Goal: Task Accomplishment & Management: Manage account settings

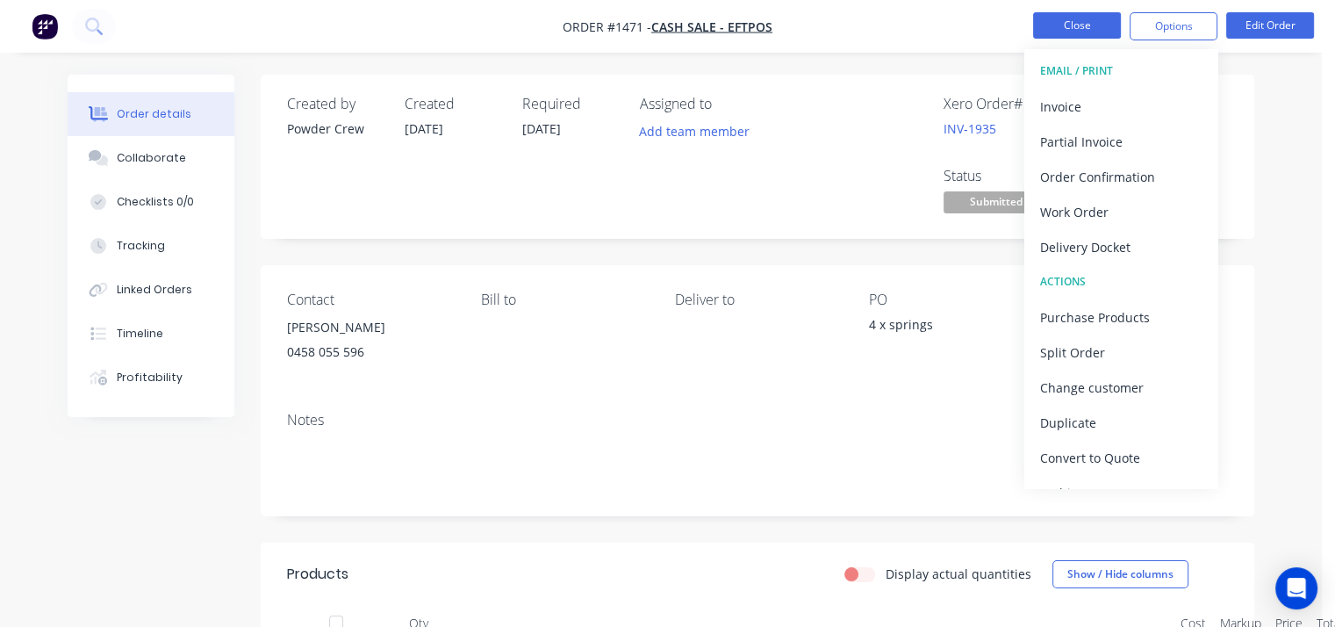
click at [1072, 29] on button "Close" at bounding box center [1077, 25] width 88 height 26
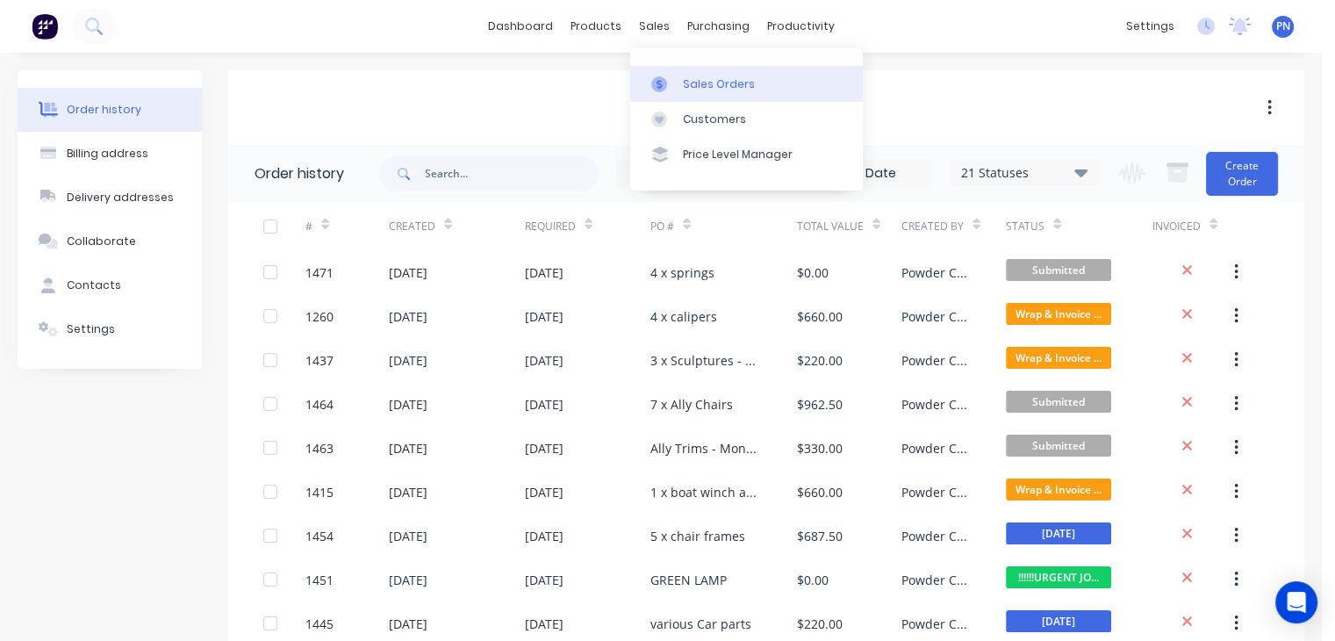
click at [704, 87] on div "Sales Orders" at bounding box center [719, 84] width 72 height 16
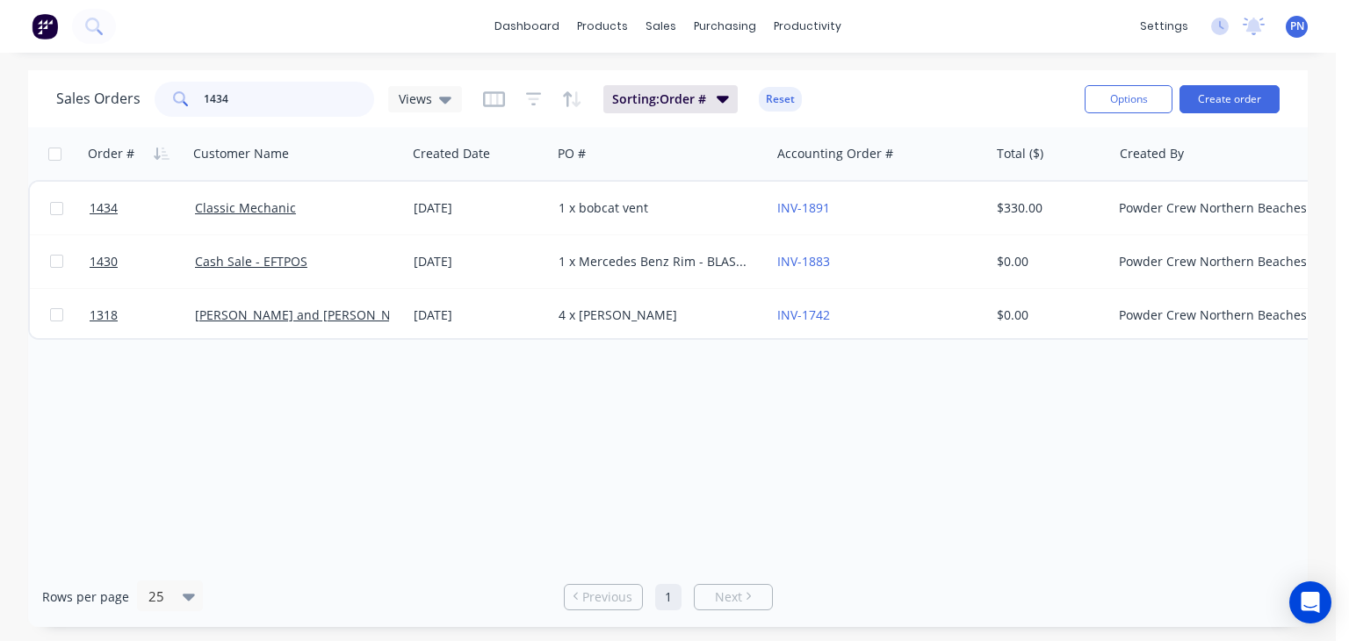
click at [317, 94] on input "1434" at bounding box center [289, 99] width 171 height 35
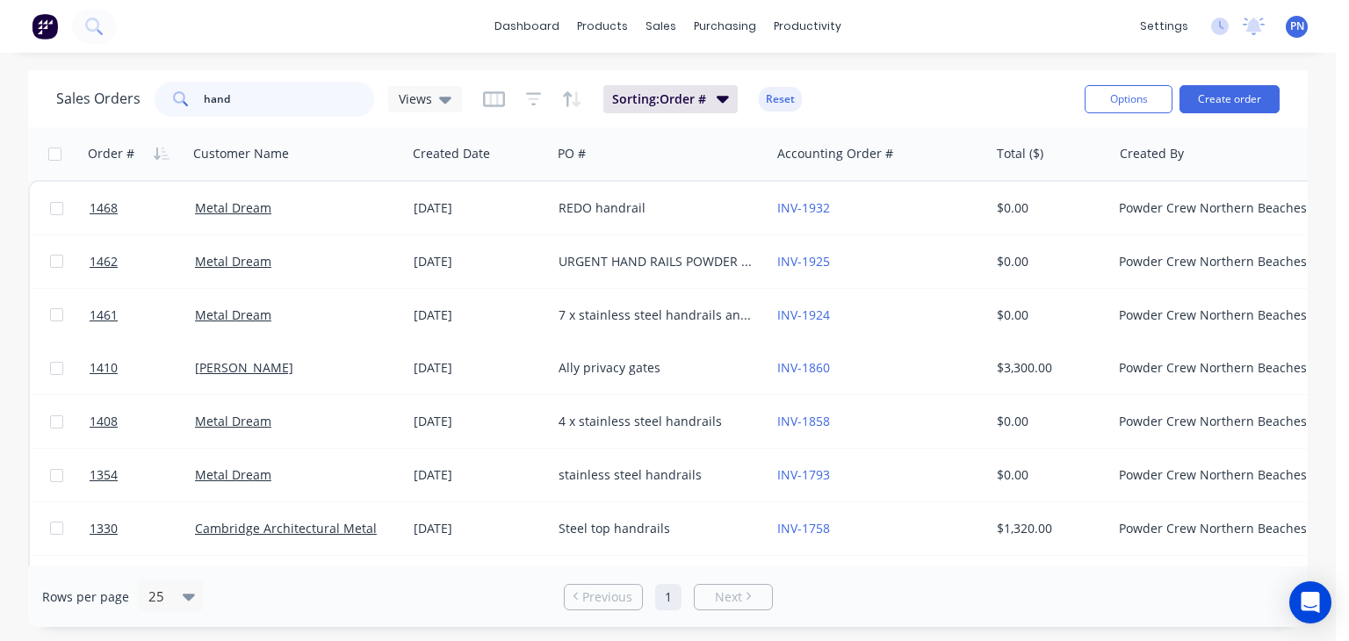
drag, startPoint x: 291, startPoint y: 99, endPoint x: 56, endPoint y: 71, distance: 237.0
click at [56, 71] on div "Sales Orders hand Views Sorting: Order # Reset Options Create order" at bounding box center [667, 98] width 1279 height 57
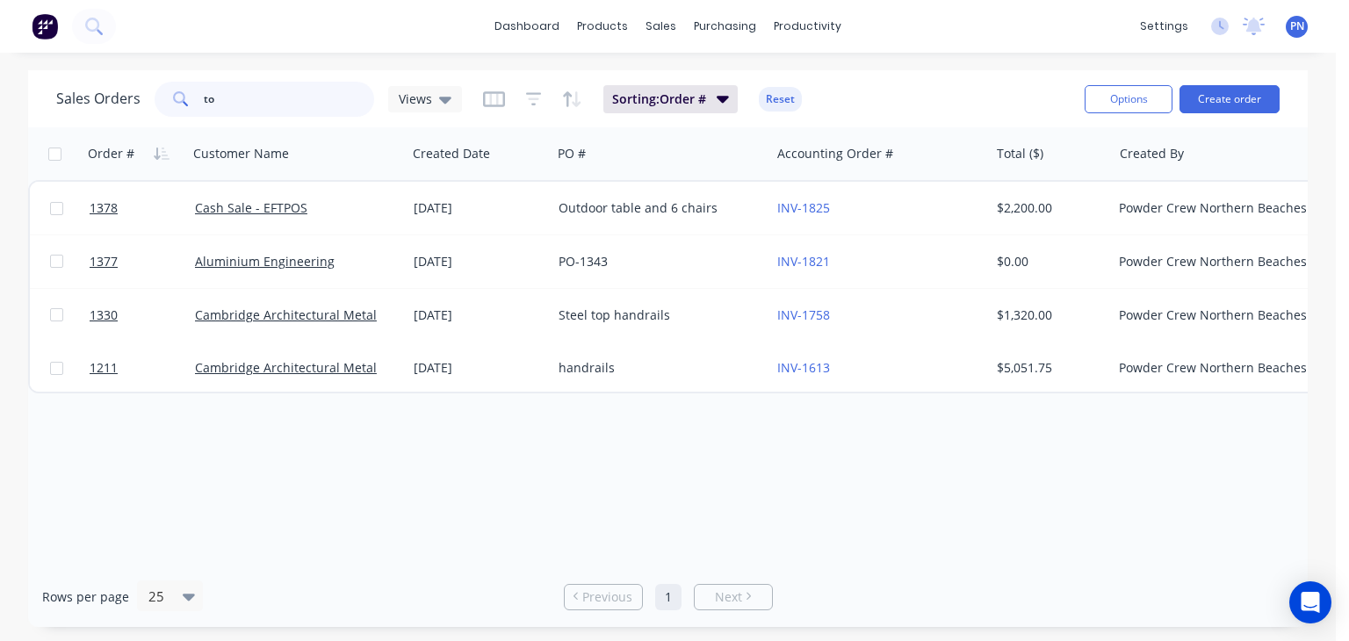
type input "t"
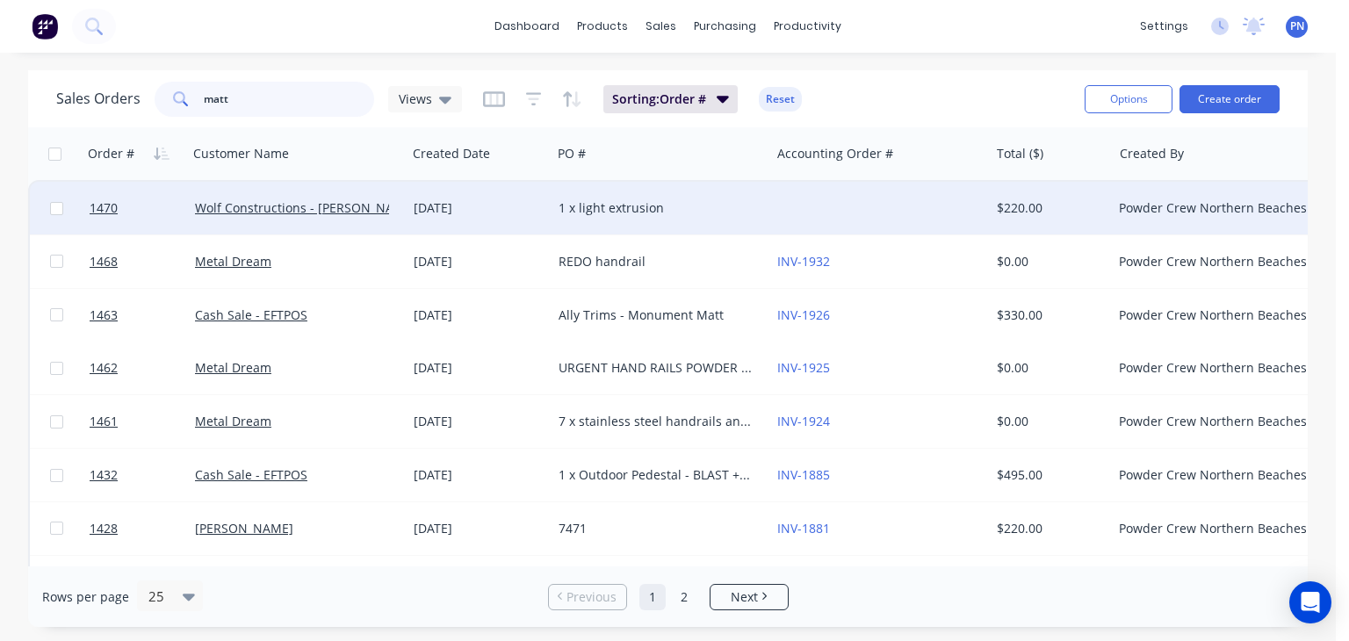
type input "matt"
click at [385, 207] on div "Wolf Constructions - [PERSON_NAME]" at bounding box center [292, 208] width 195 height 18
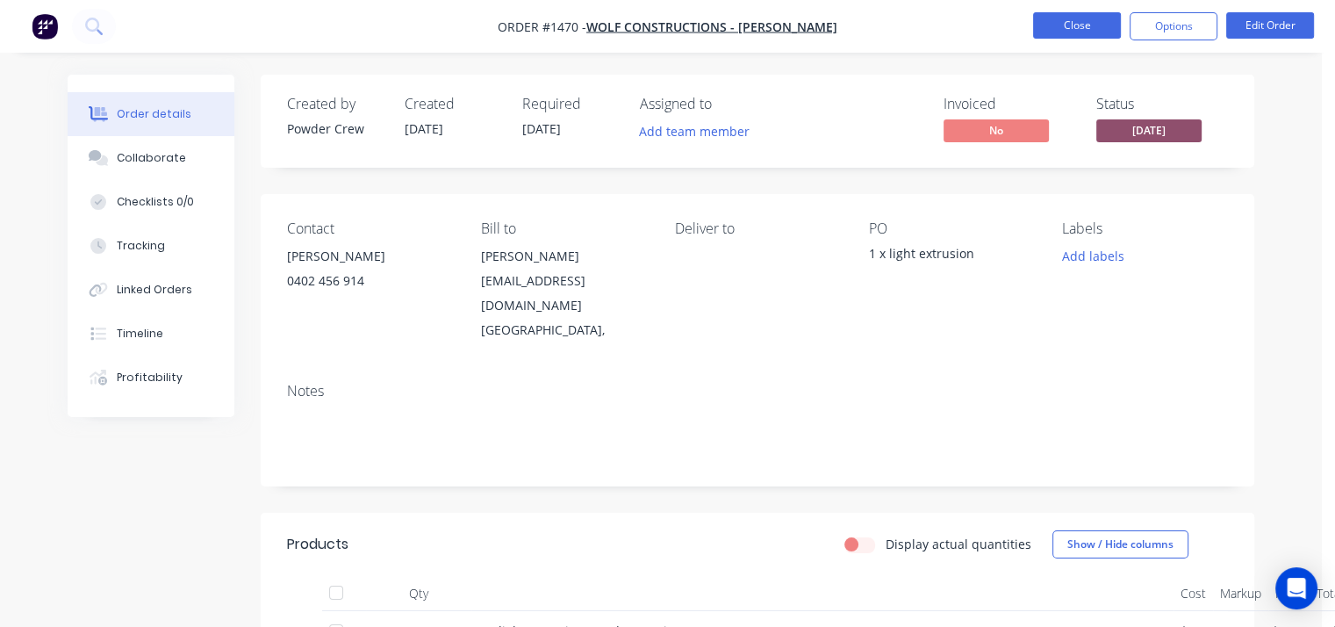
click at [1085, 22] on button "Close" at bounding box center [1077, 25] width 88 height 26
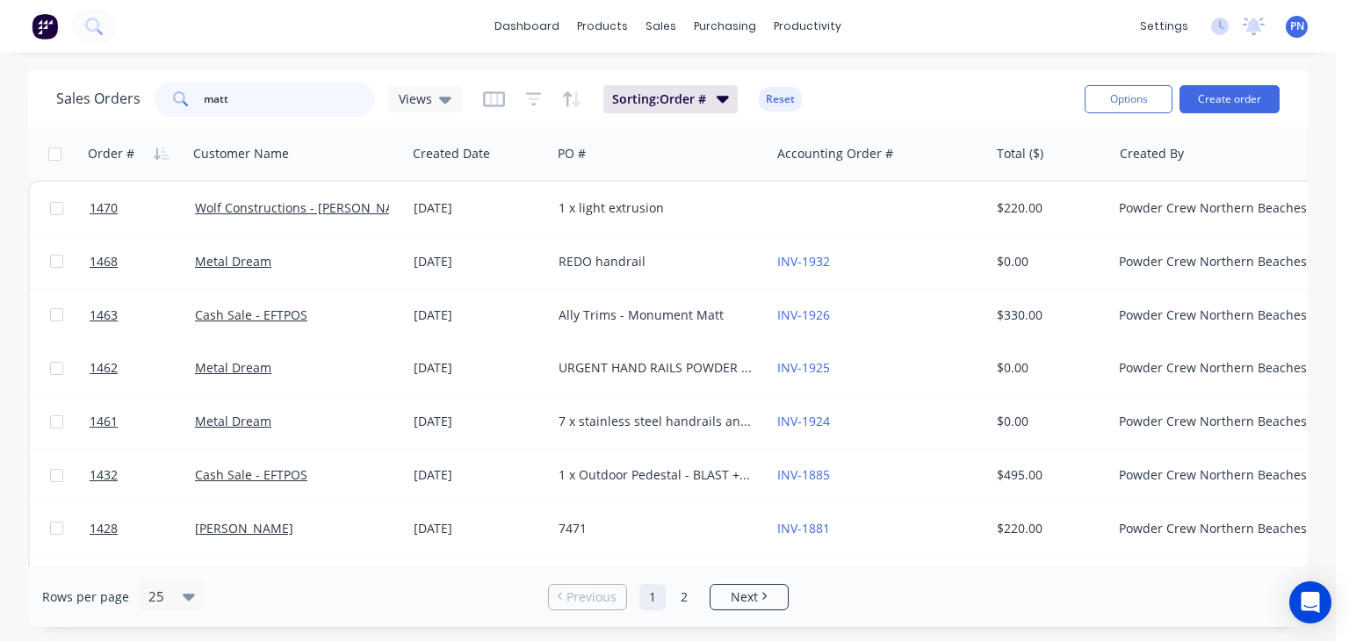
click at [284, 99] on input "matt" at bounding box center [289, 99] width 171 height 35
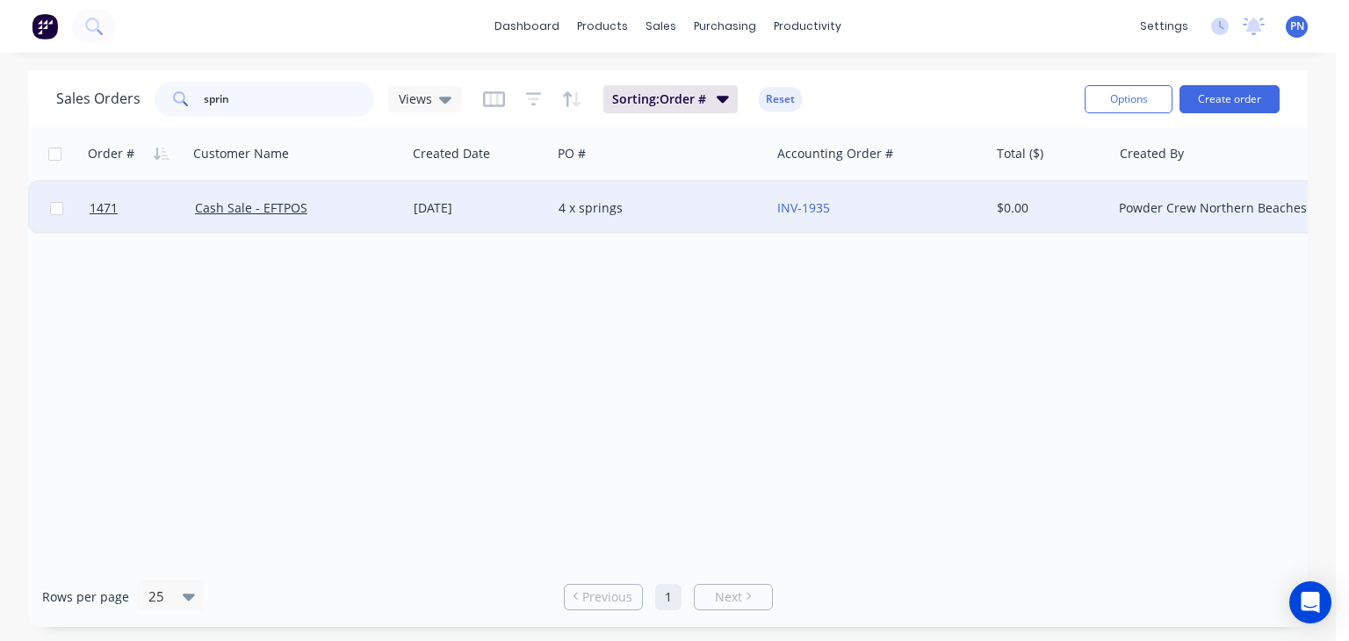
type input "sprin"
click at [363, 206] on div "Cash Sale - EFTPOS" at bounding box center [292, 208] width 195 height 18
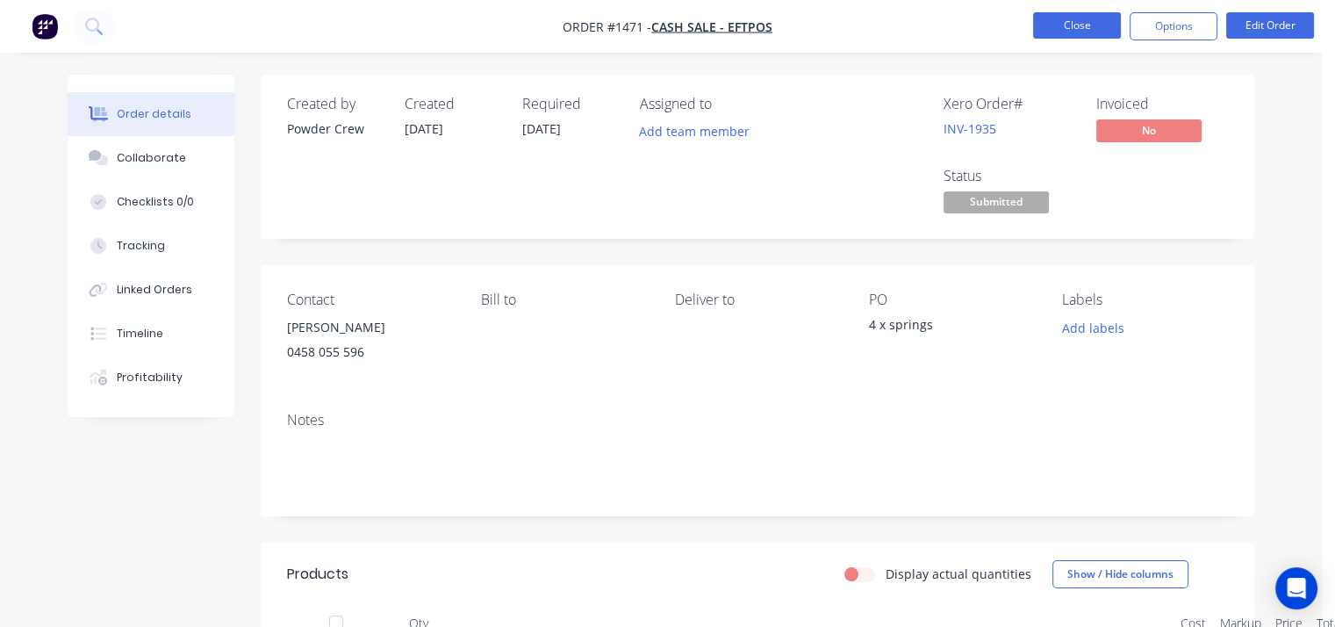
click at [1088, 28] on button "Close" at bounding box center [1077, 25] width 88 height 26
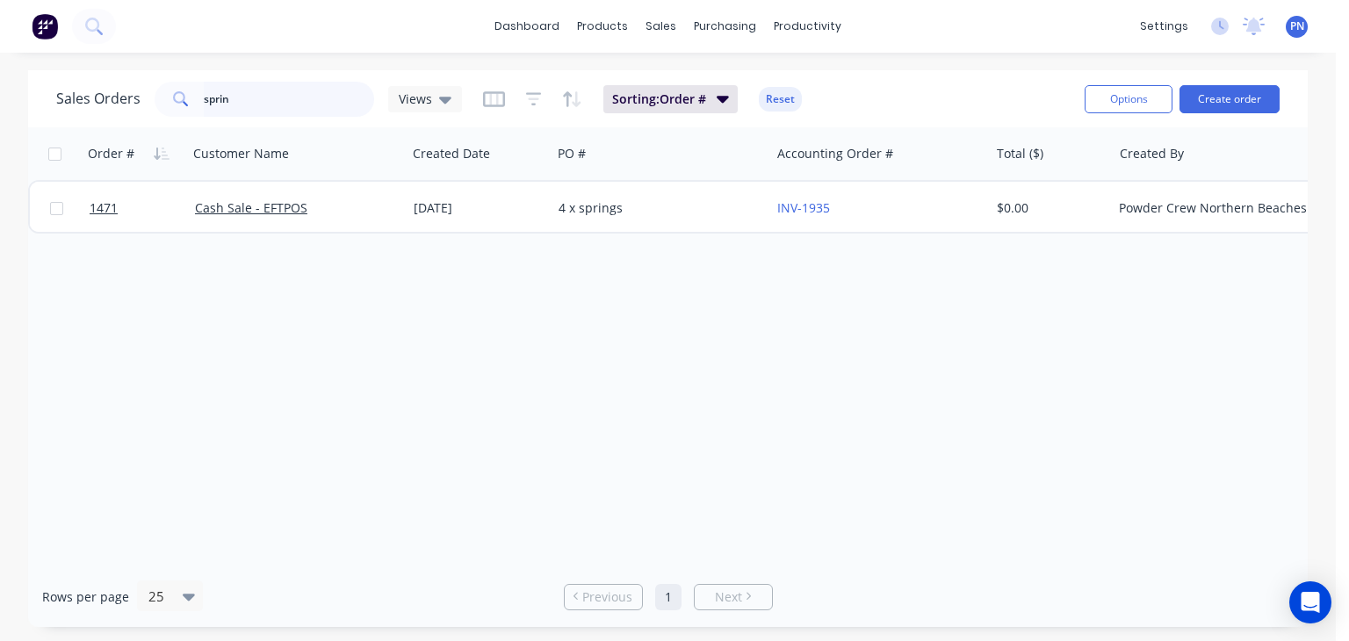
click at [271, 99] on input "sprin" at bounding box center [289, 99] width 171 height 35
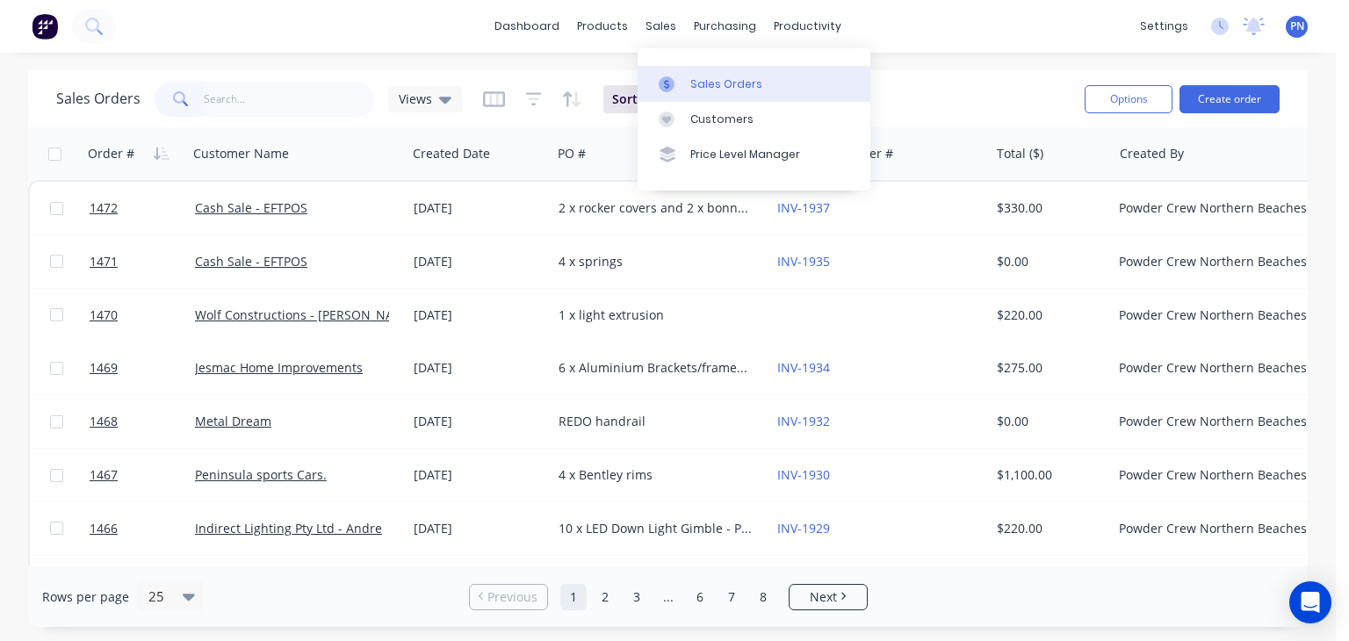
click at [709, 78] on div "Sales Orders" at bounding box center [726, 84] width 72 height 16
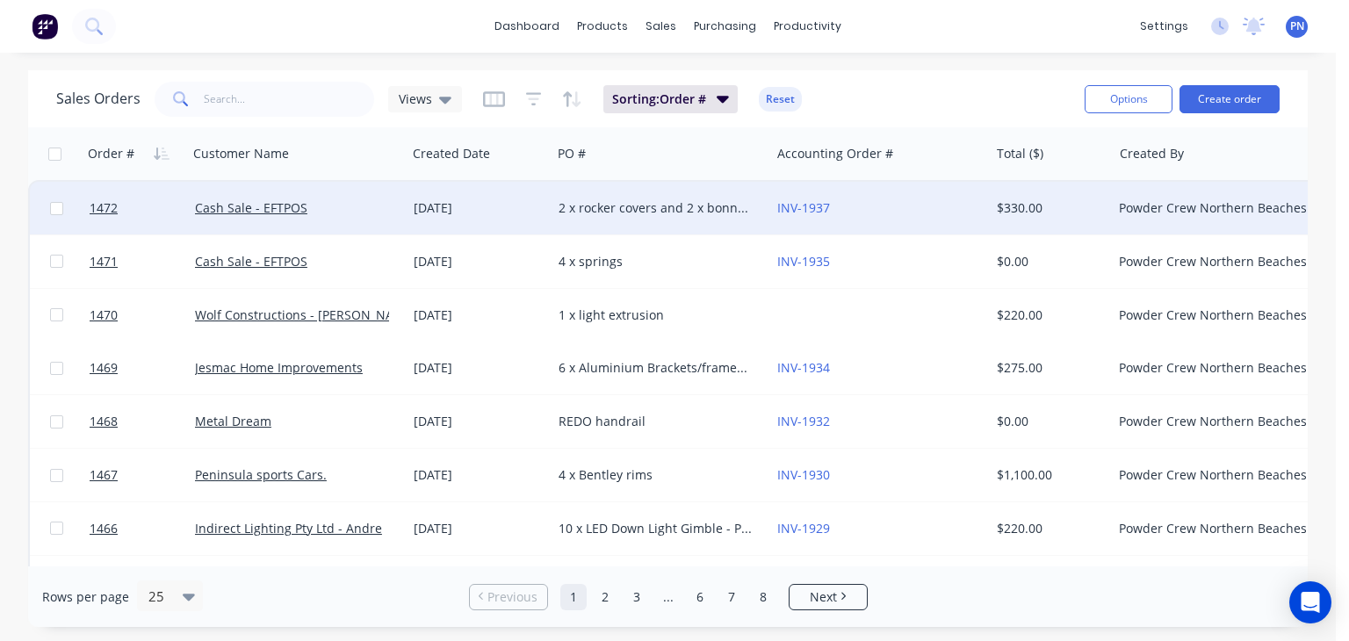
click at [662, 205] on div "2 x rocker covers and 2 x bonnet hinge" at bounding box center [655, 208] width 195 height 18
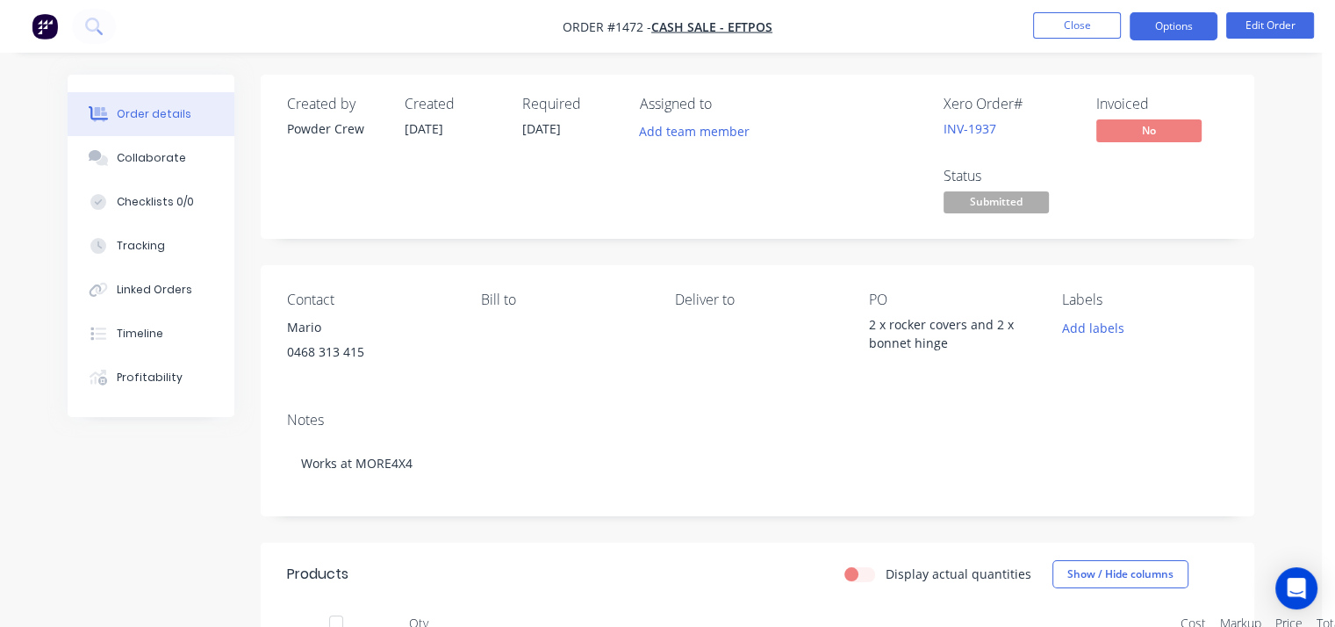
click at [1152, 25] on button "Options" at bounding box center [1174, 26] width 88 height 28
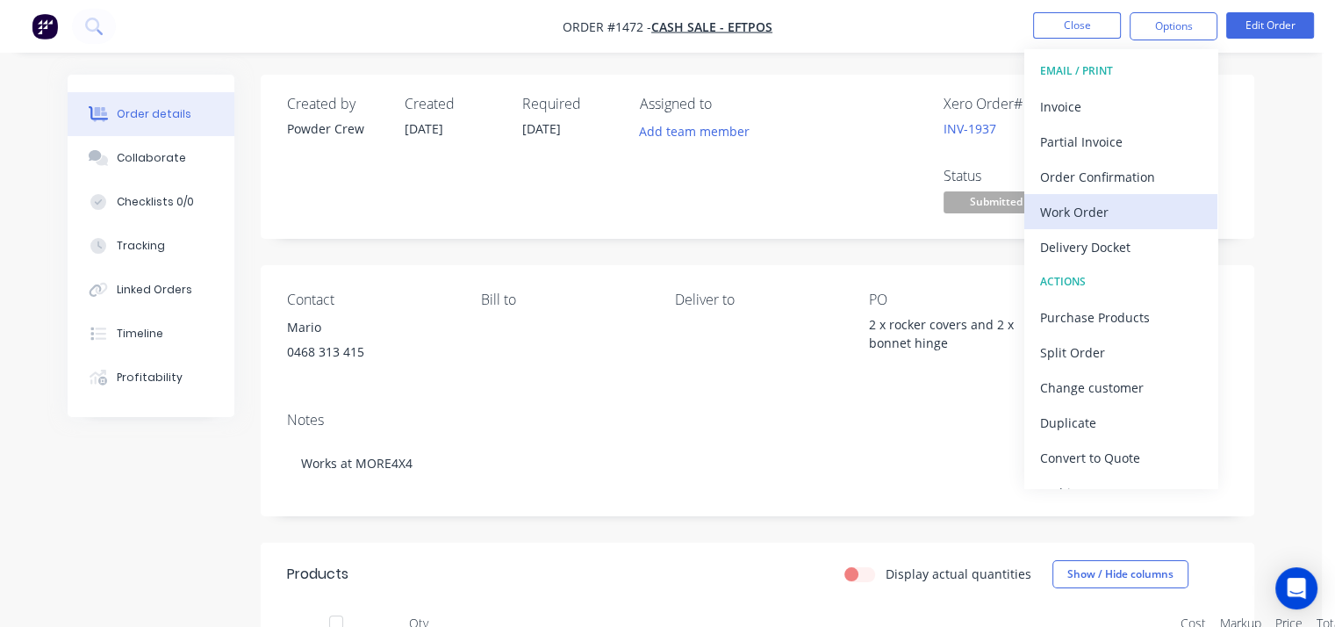
click at [1097, 203] on div "Work Order" at bounding box center [1121, 211] width 162 height 25
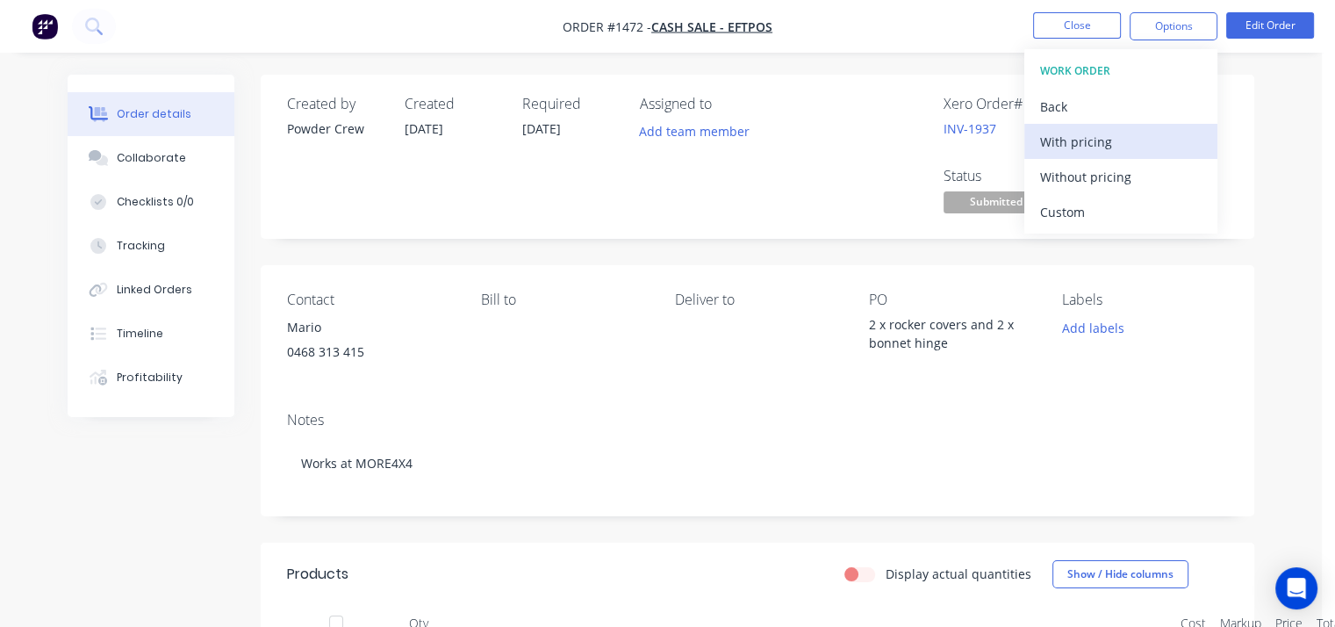
click at [1084, 133] on div "With pricing" at bounding box center [1121, 141] width 162 height 25
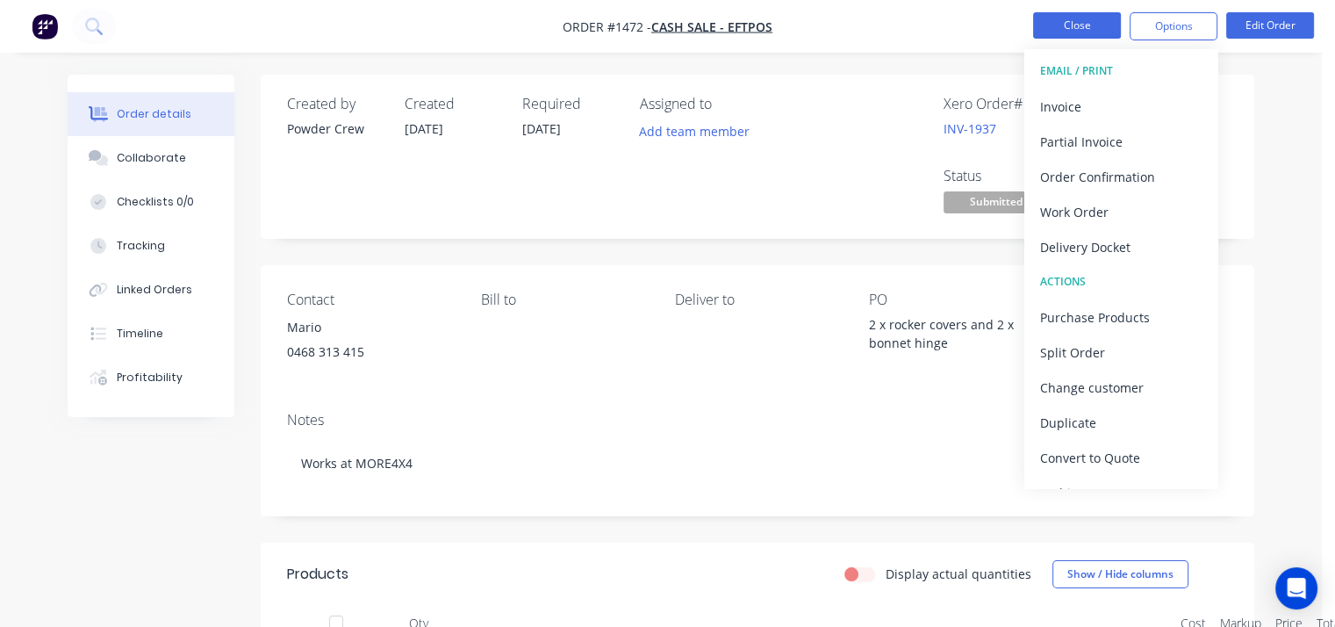
click at [1061, 26] on button "Close" at bounding box center [1077, 25] width 88 height 26
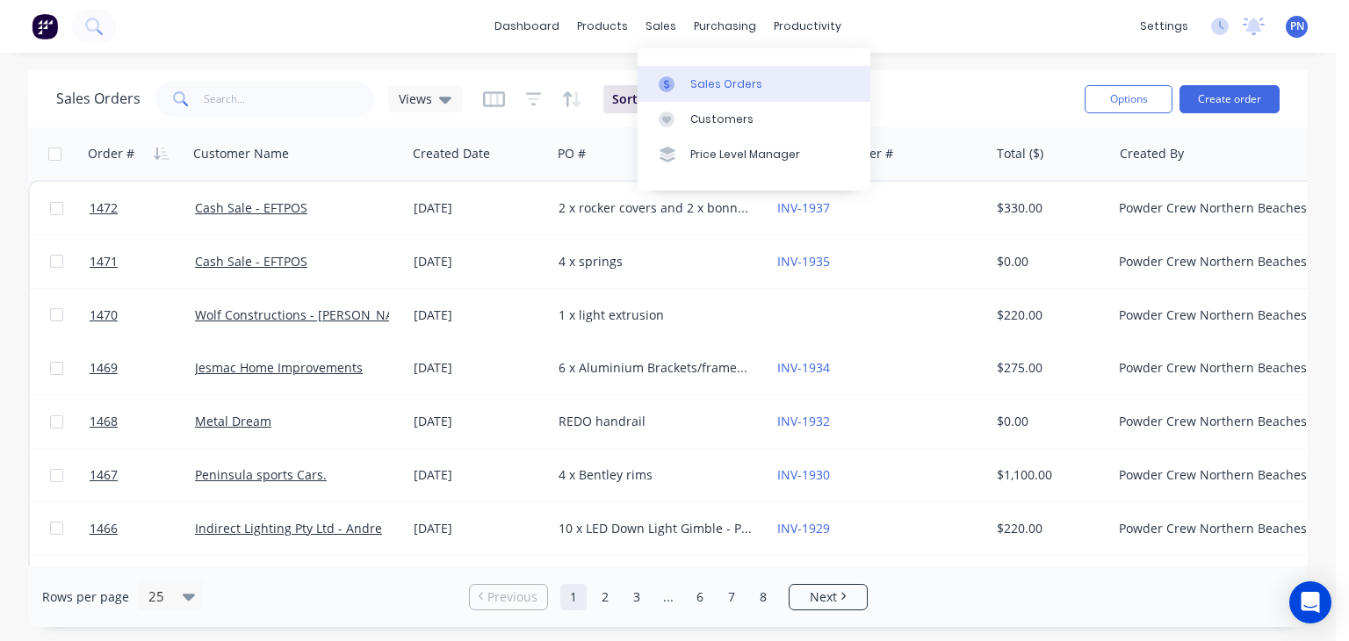
click at [705, 82] on div "Sales Orders" at bounding box center [726, 84] width 72 height 16
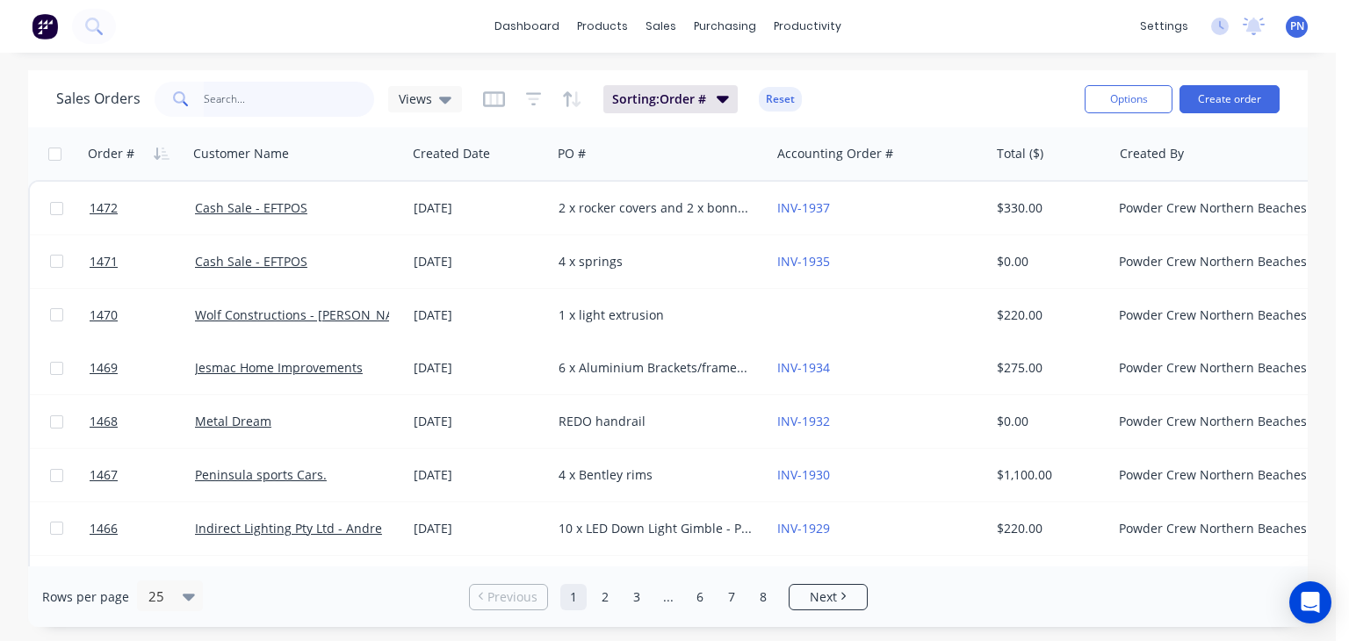
click at [307, 92] on input "text" at bounding box center [289, 99] width 171 height 35
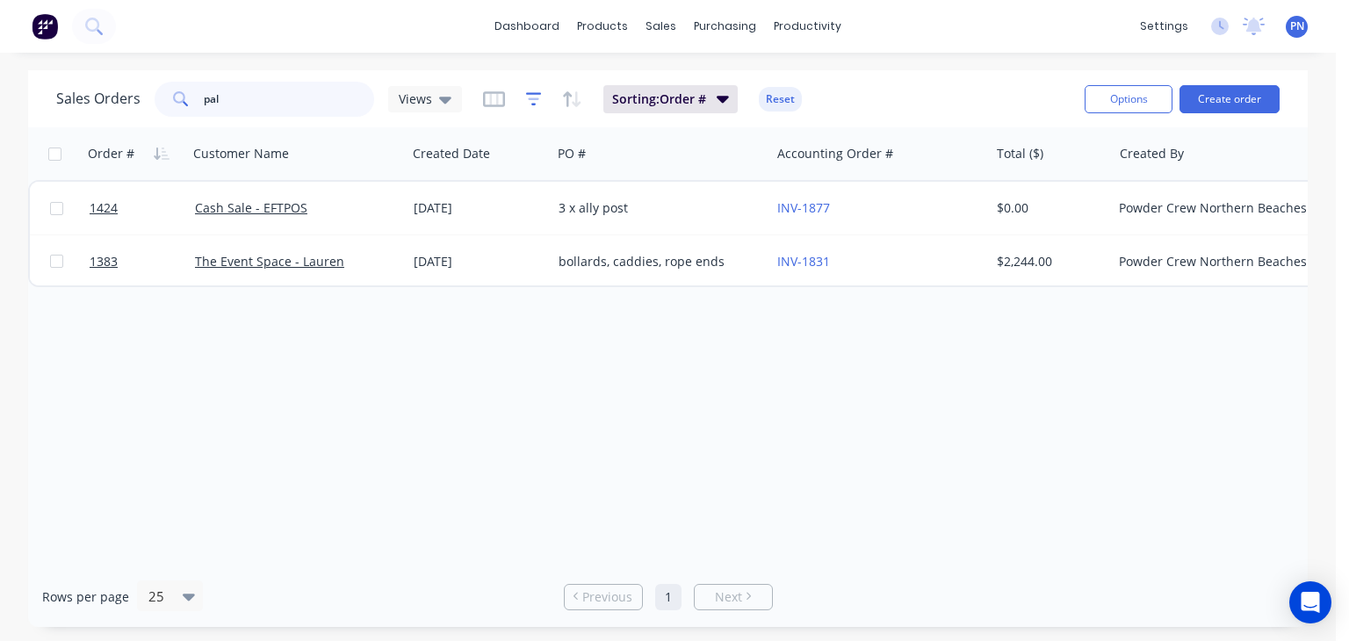
type input "pal"
click at [537, 103] on icon "button" at bounding box center [534, 99] width 16 height 18
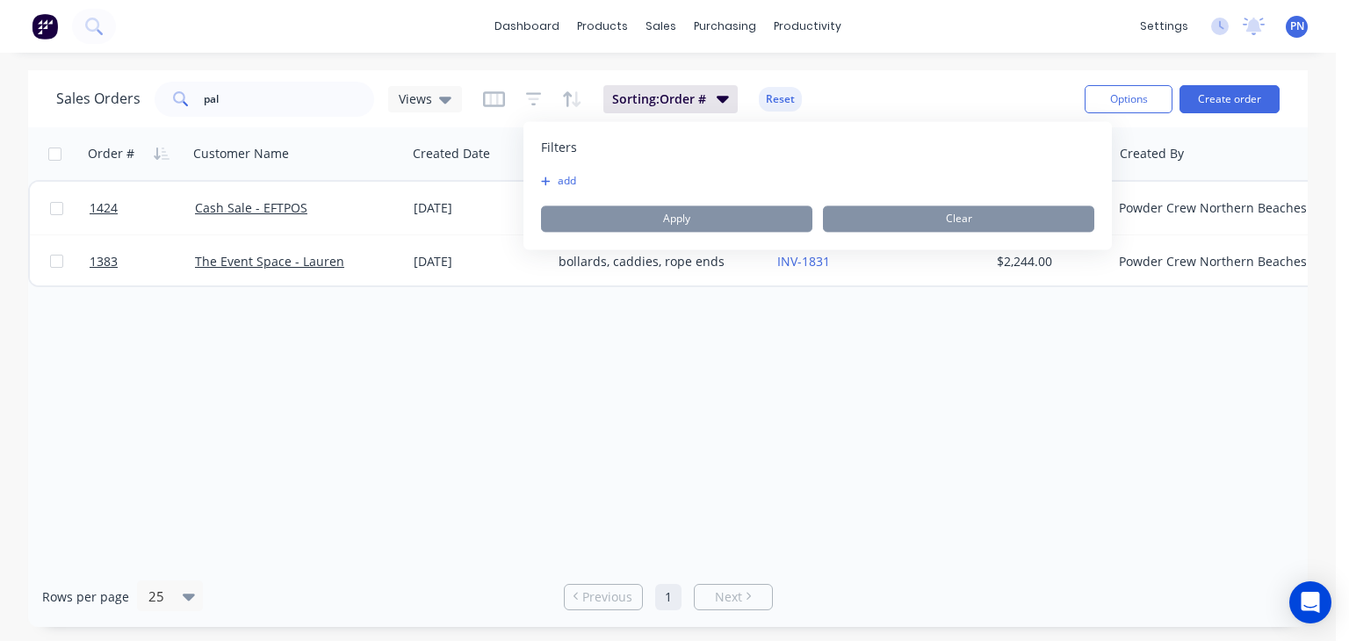
click at [558, 174] on button "add" at bounding box center [563, 181] width 44 height 14
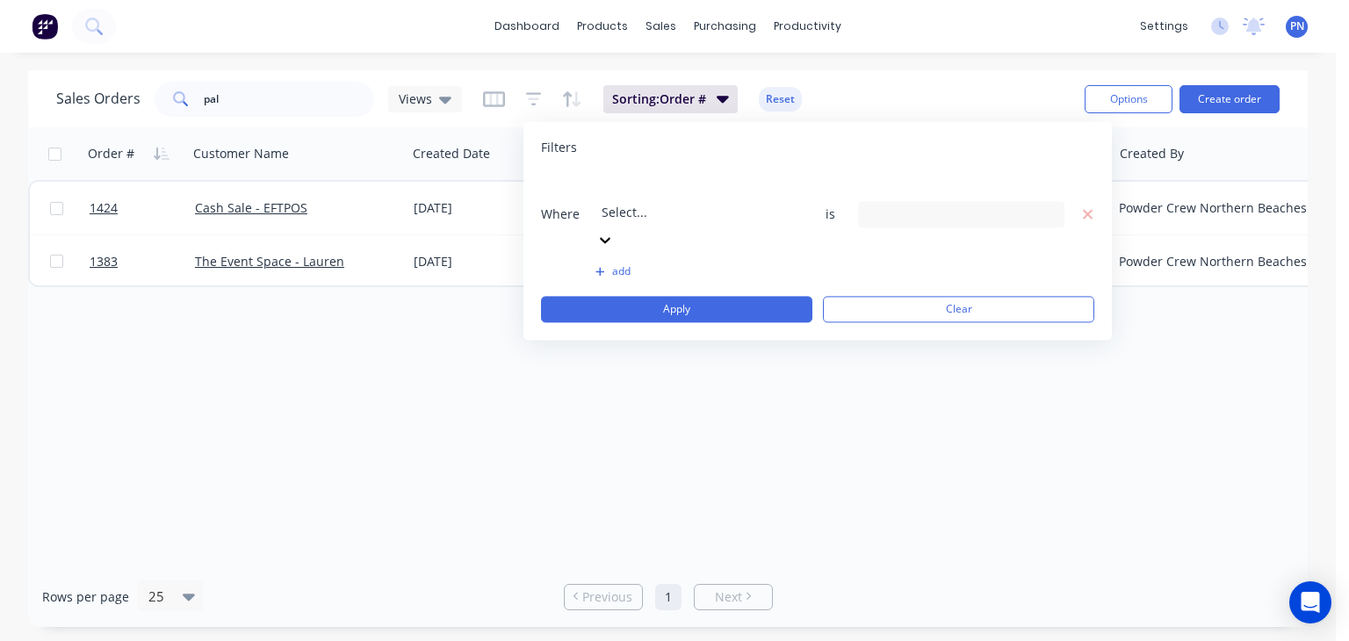
click at [663, 194] on div at bounding box center [727, 188] width 253 height 22
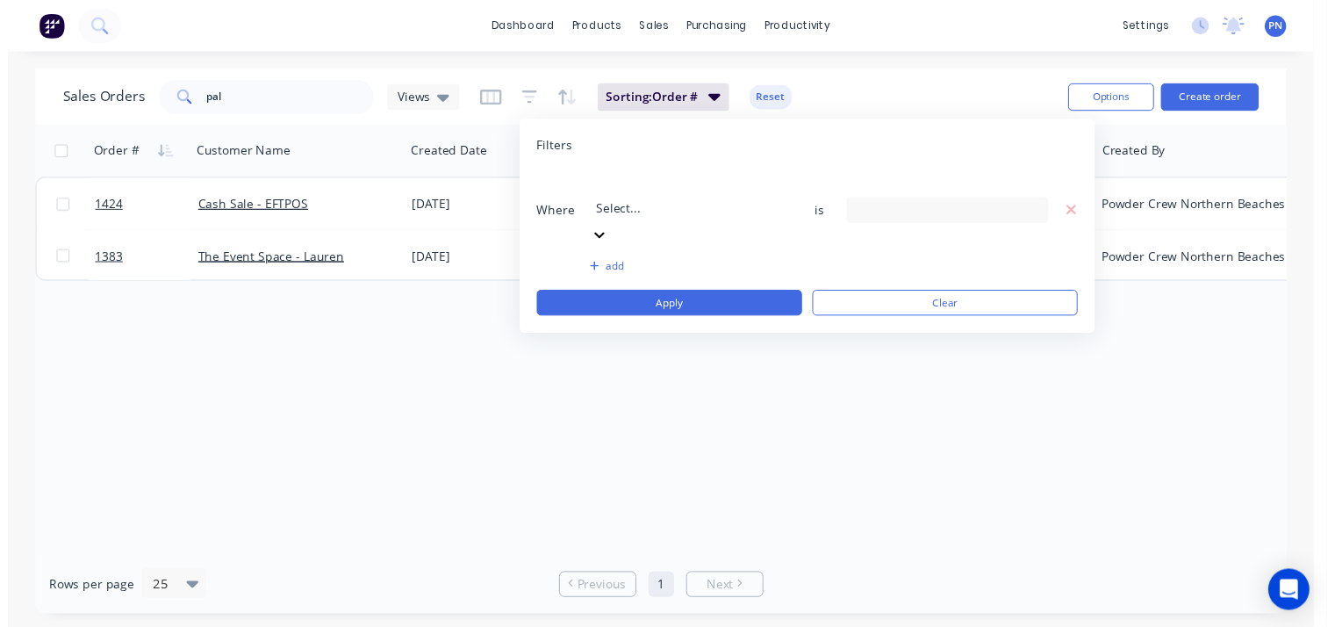
scroll to position [425, 0]
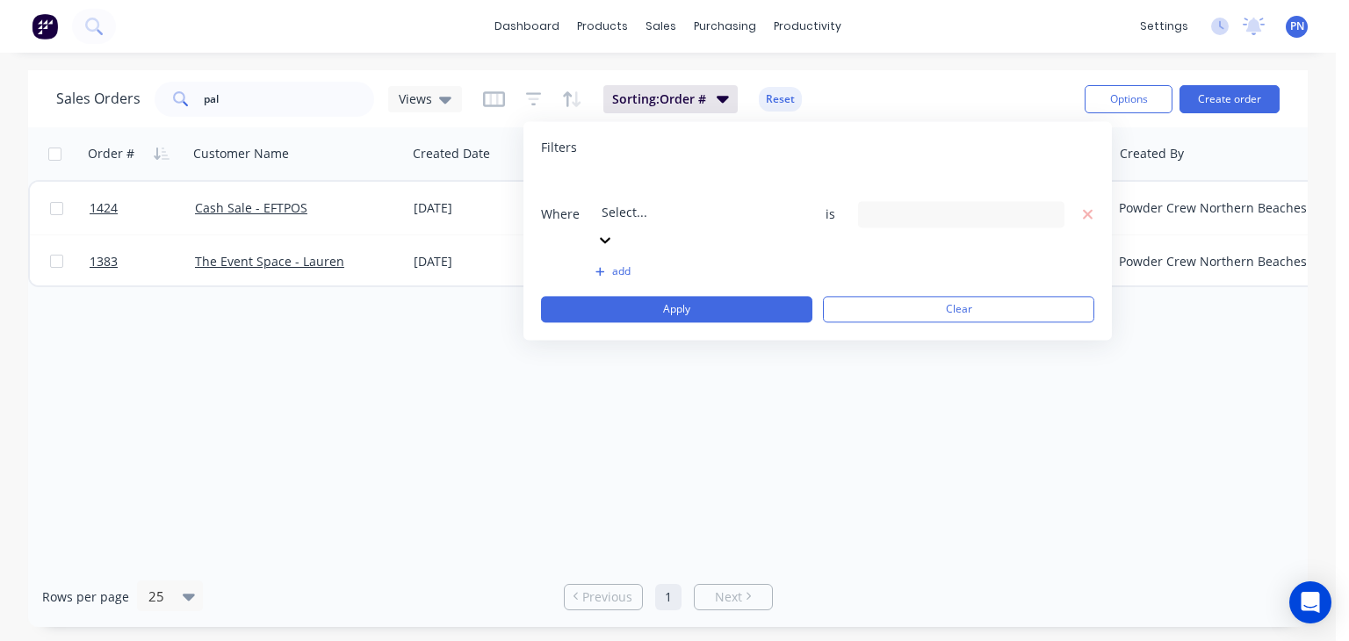
click at [936, 201] on div "18 Status selected" at bounding box center [961, 214] width 206 height 26
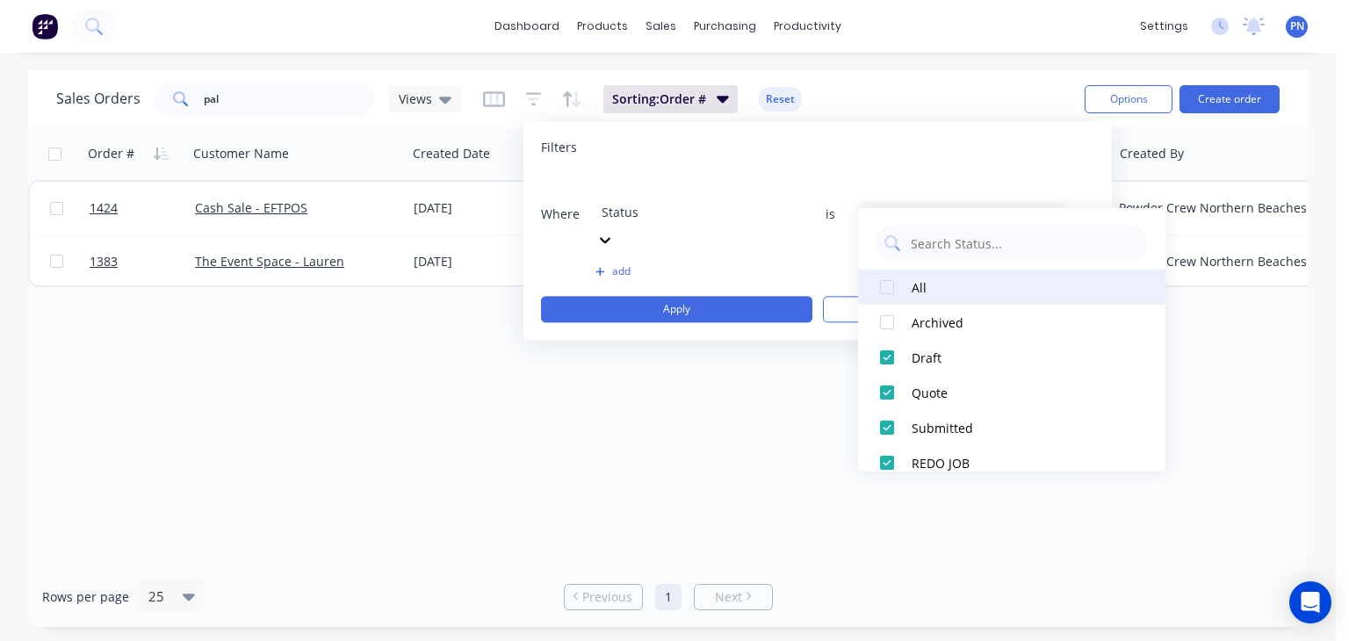
click at [889, 287] on div at bounding box center [886, 287] width 35 height 35
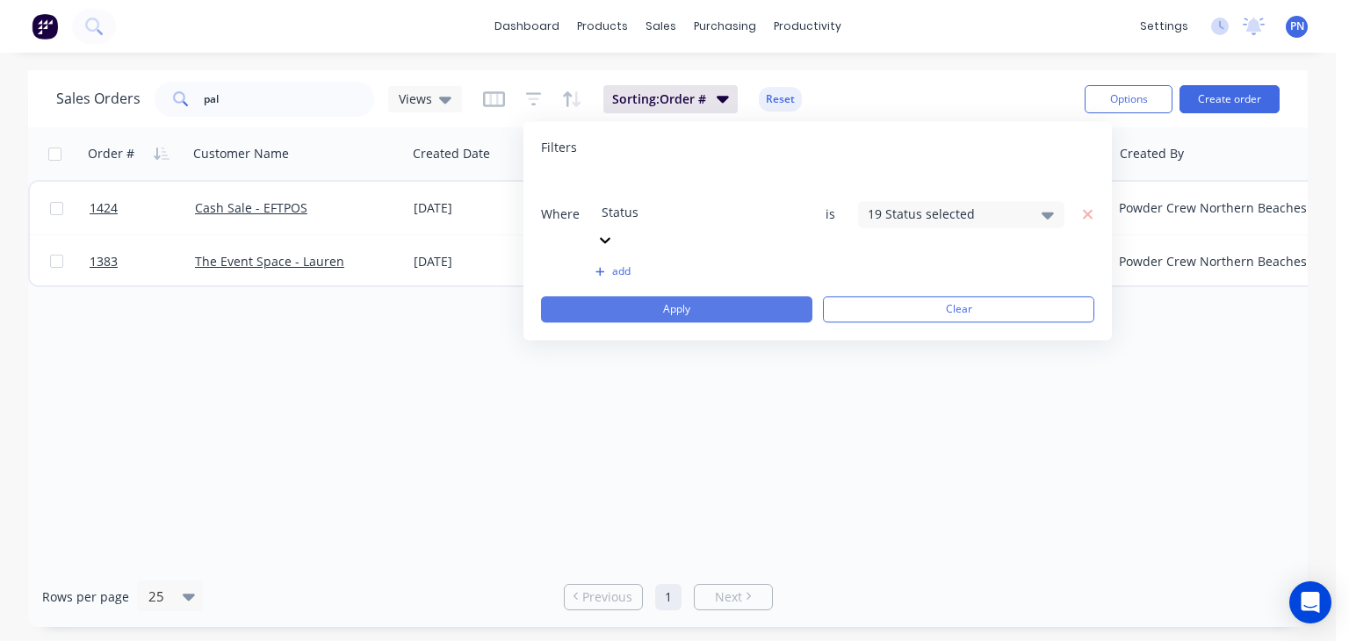
click at [722, 296] on button "Apply" at bounding box center [676, 309] width 271 height 26
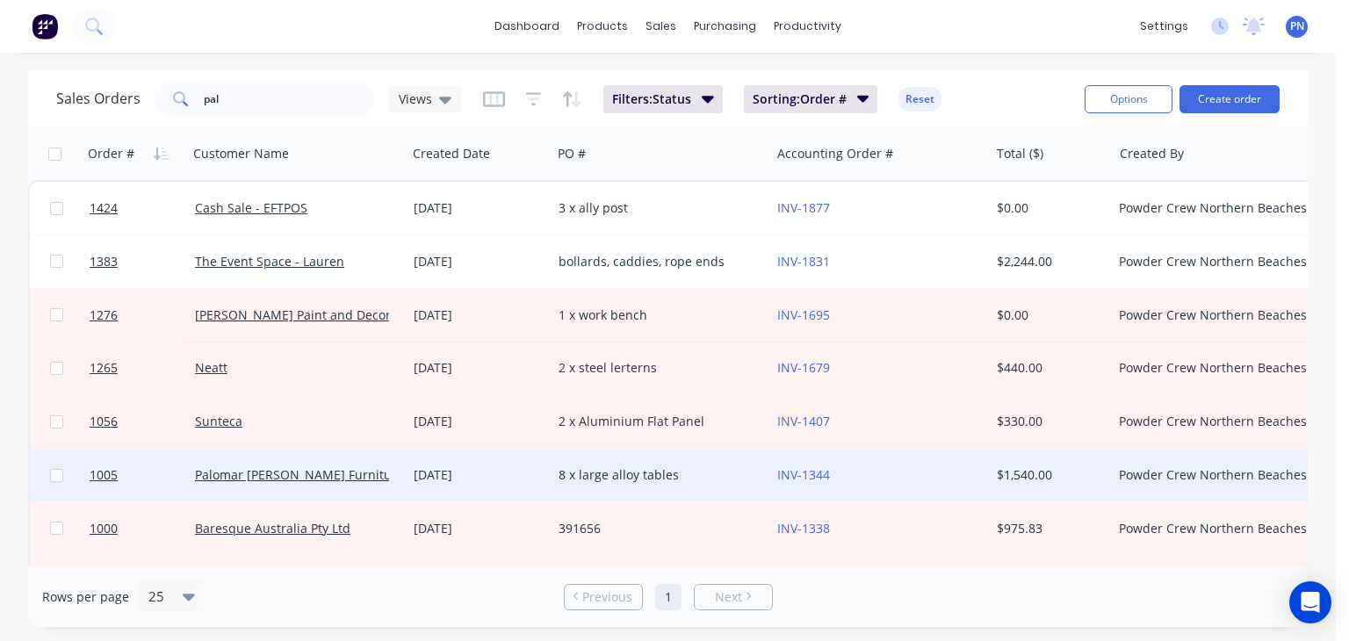
click at [378, 472] on div "Palomar [PERSON_NAME] Furniture Co" at bounding box center [292, 475] width 195 height 18
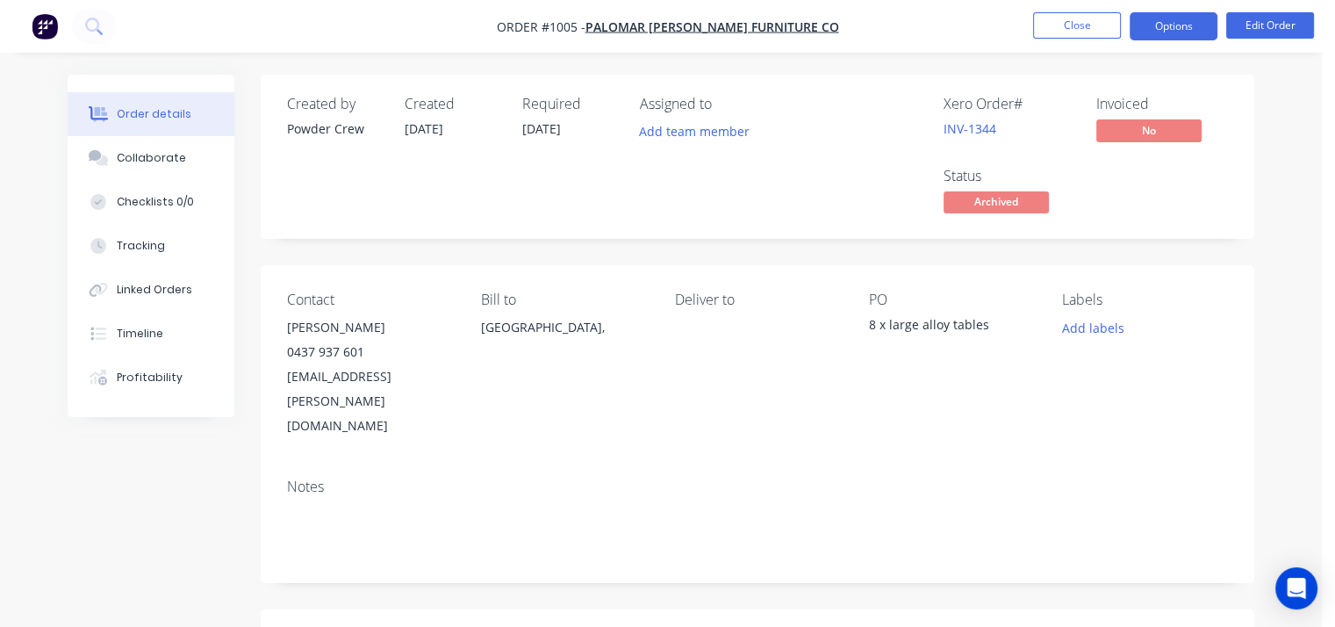
click at [1159, 23] on button "Options" at bounding box center [1174, 26] width 88 height 28
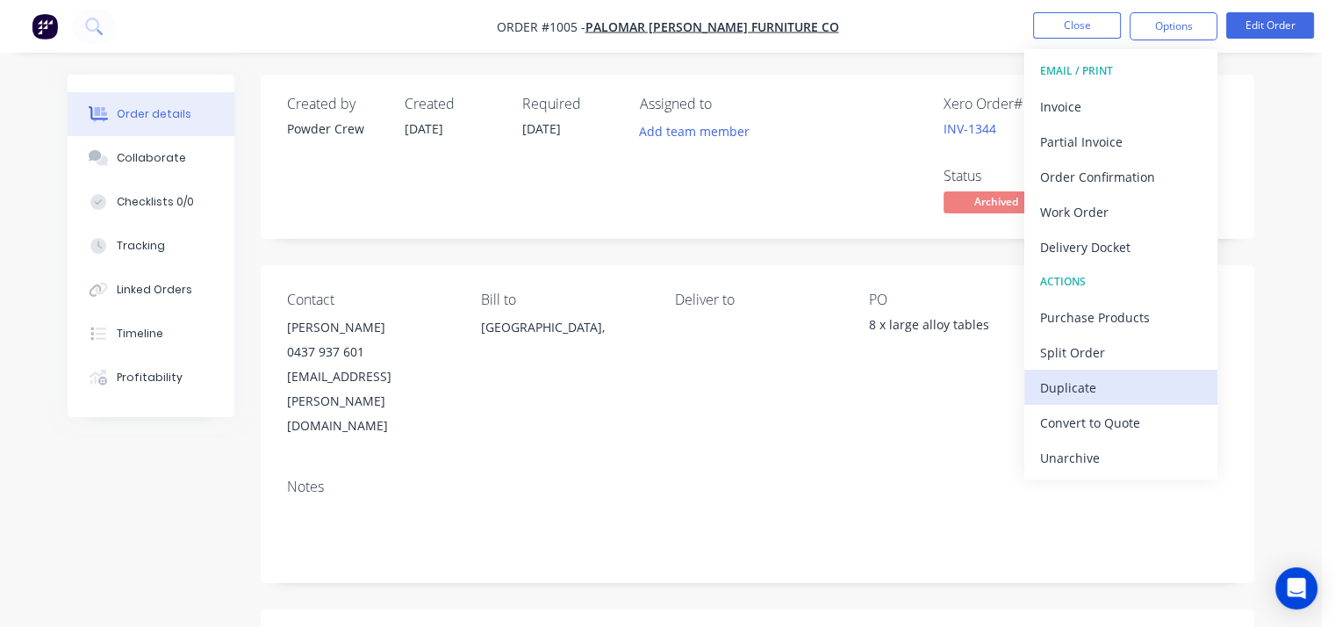
click at [1103, 377] on div "Duplicate" at bounding box center [1121, 387] width 162 height 25
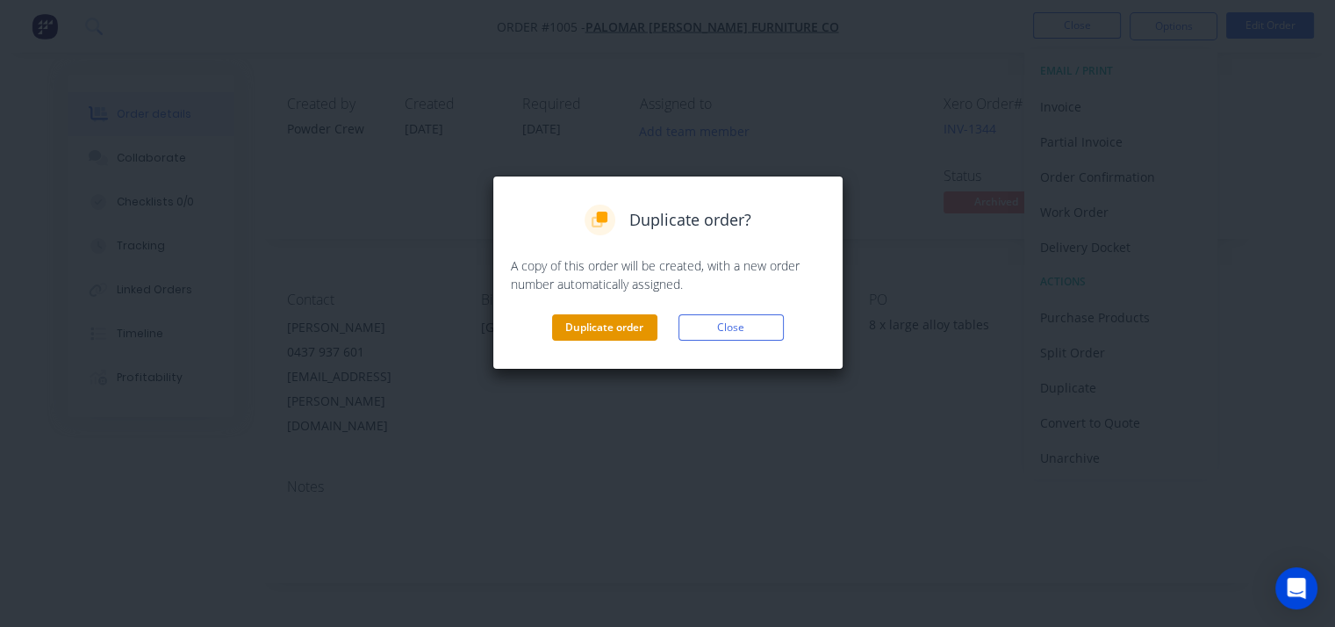
click at [608, 321] on button "Duplicate order" at bounding box center [604, 327] width 105 height 26
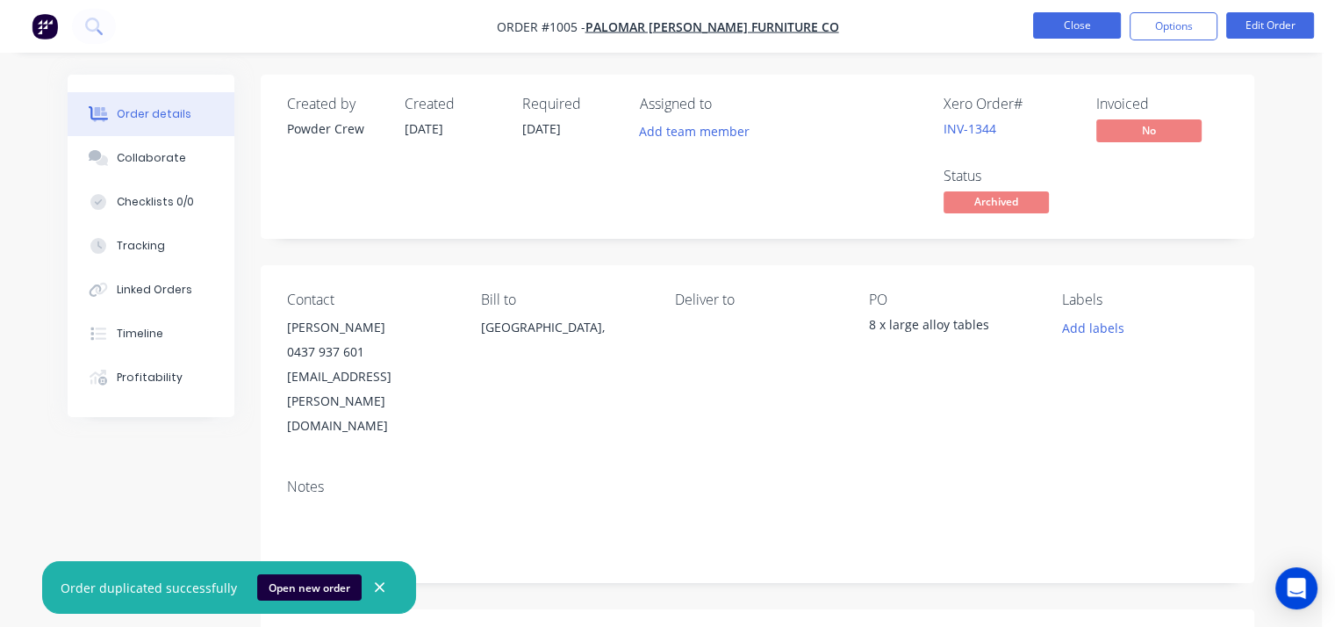
click at [1088, 30] on button "Close" at bounding box center [1077, 25] width 88 height 26
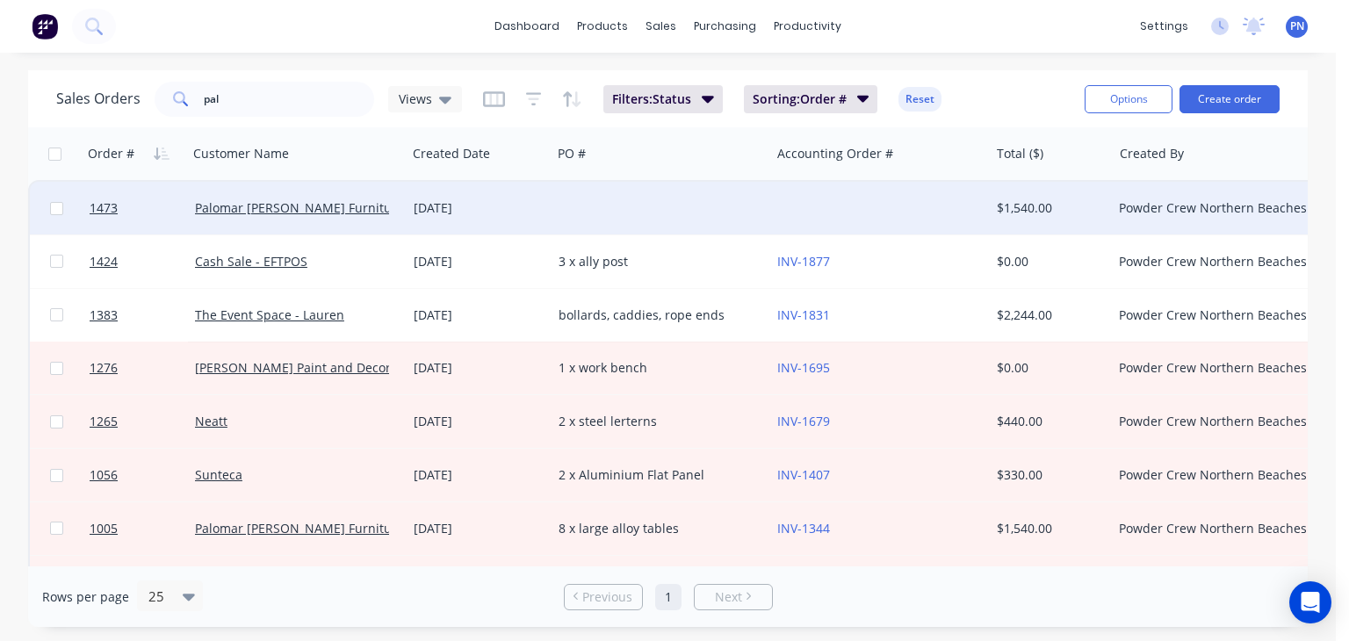
click at [637, 205] on div at bounding box center [660, 208] width 219 height 53
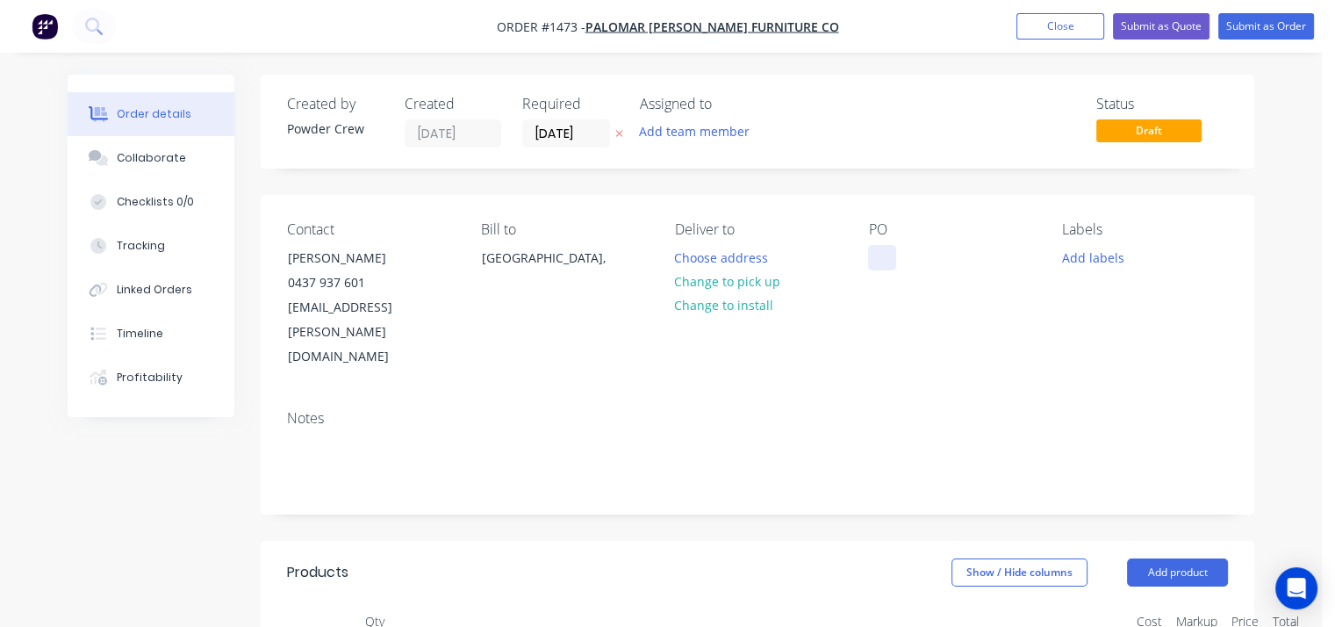
click at [878, 247] on div at bounding box center [882, 257] width 28 height 25
click at [918, 255] on div "6 x tabe bases" at bounding box center [924, 257] width 112 height 25
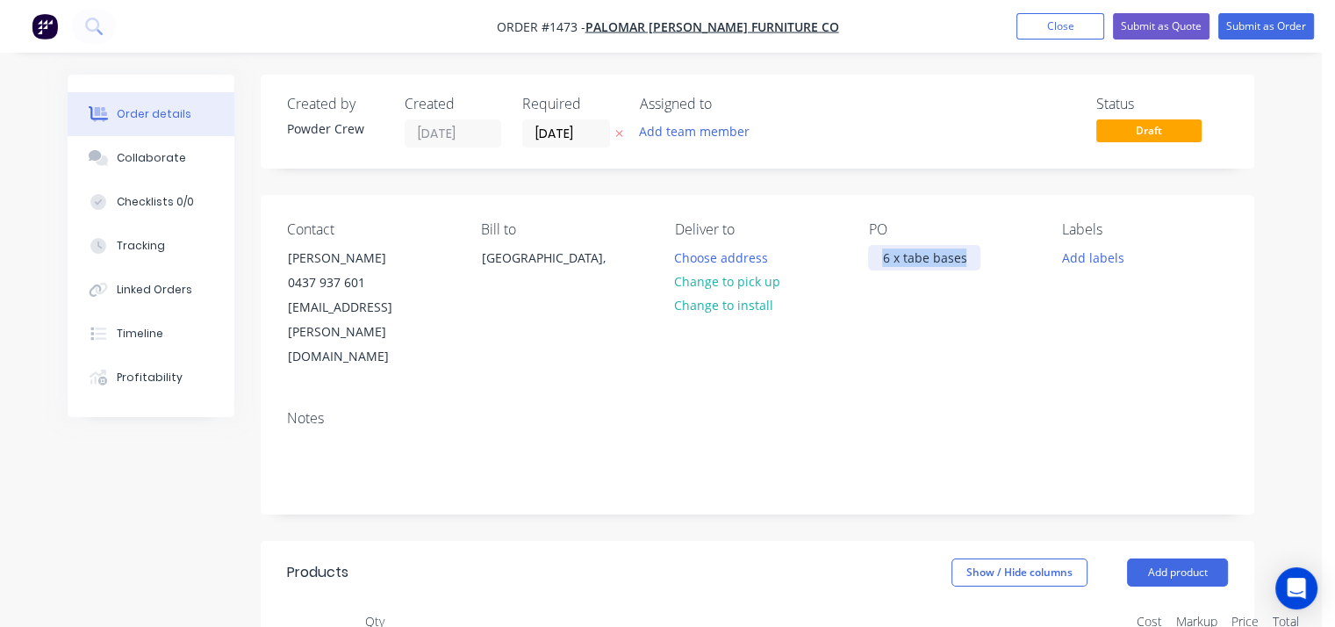
copy div "6 x tabe bases"
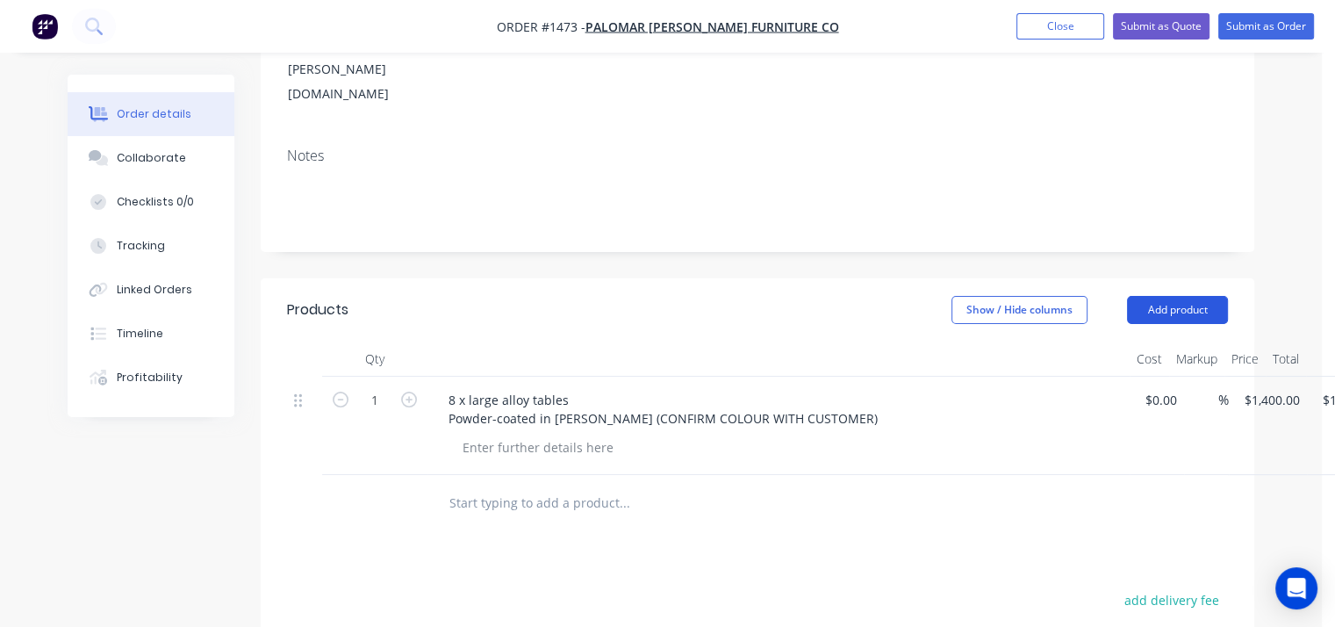
scroll to position [263, 0]
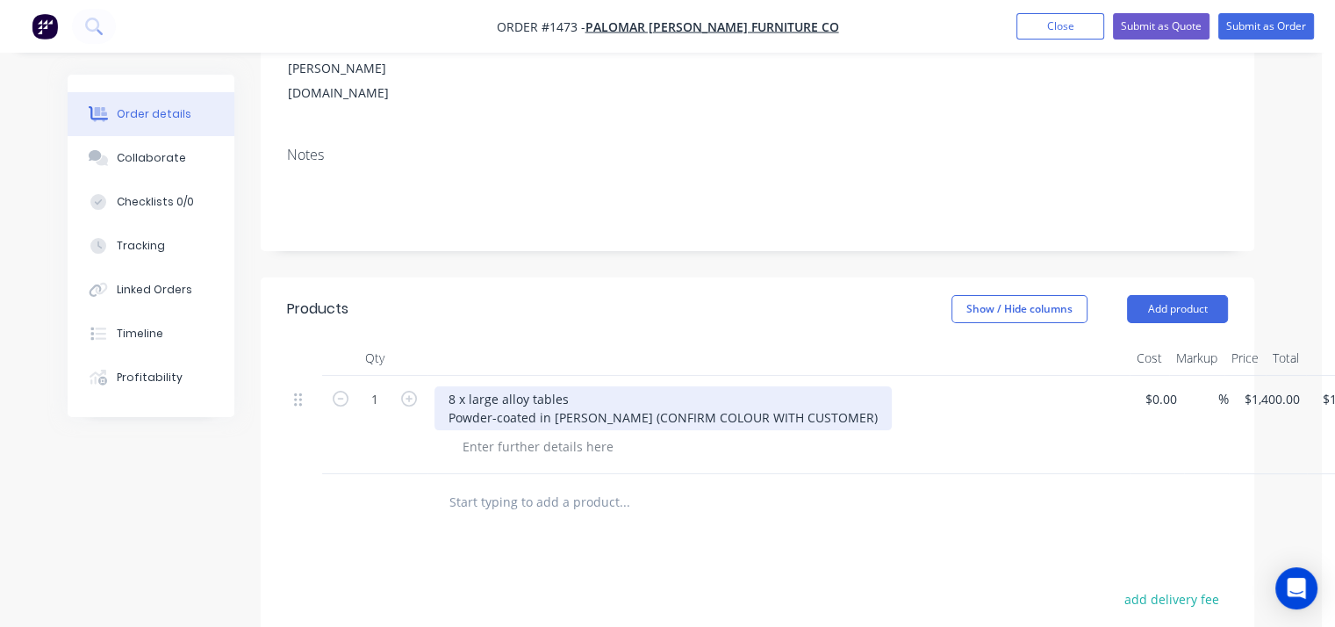
drag, startPoint x: 841, startPoint y: 395, endPoint x: 483, endPoint y: 377, distance: 358.7
click at [483, 386] on div "8 x large alloy tables Powder-coated in [PERSON_NAME] (CONFIRM COLOUR WITH CUST…" at bounding box center [663, 408] width 457 height 44
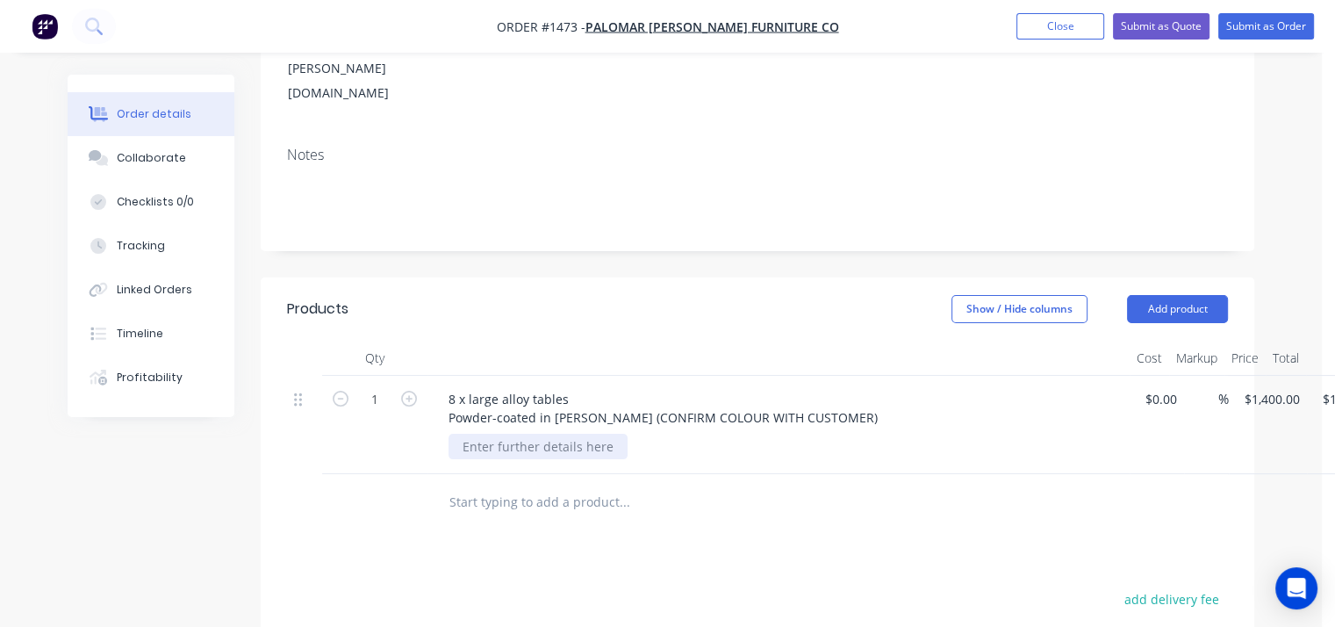
click at [534, 407] on div "8 x large alloy tables Powder-coated in [PERSON_NAME] (CONFIRM COLOUR WITH CUST…" at bounding box center [779, 425] width 702 height 98
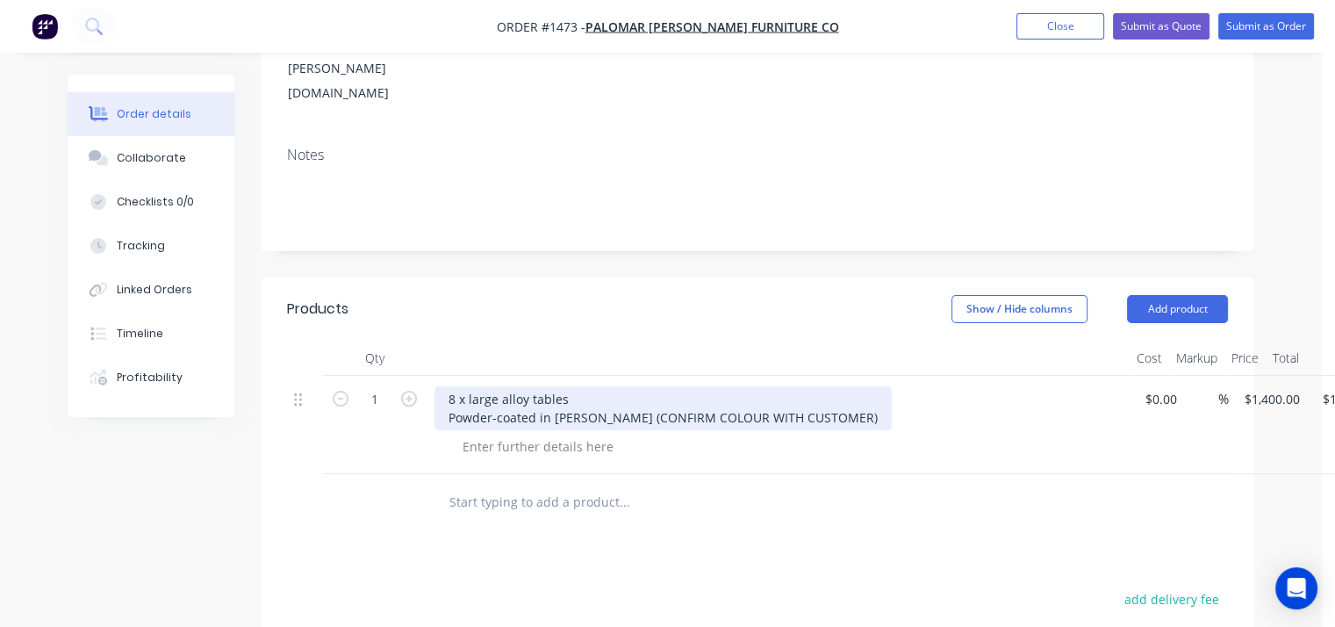
drag, startPoint x: 614, startPoint y: 399, endPoint x: 630, endPoint y: 398, distance: 15.8
click at [616, 399] on div "8 x large alloy tables Powder-coated in [PERSON_NAME] (CONFIRM COLOUR WITH CUST…" at bounding box center [663, 408] width 457 height 44
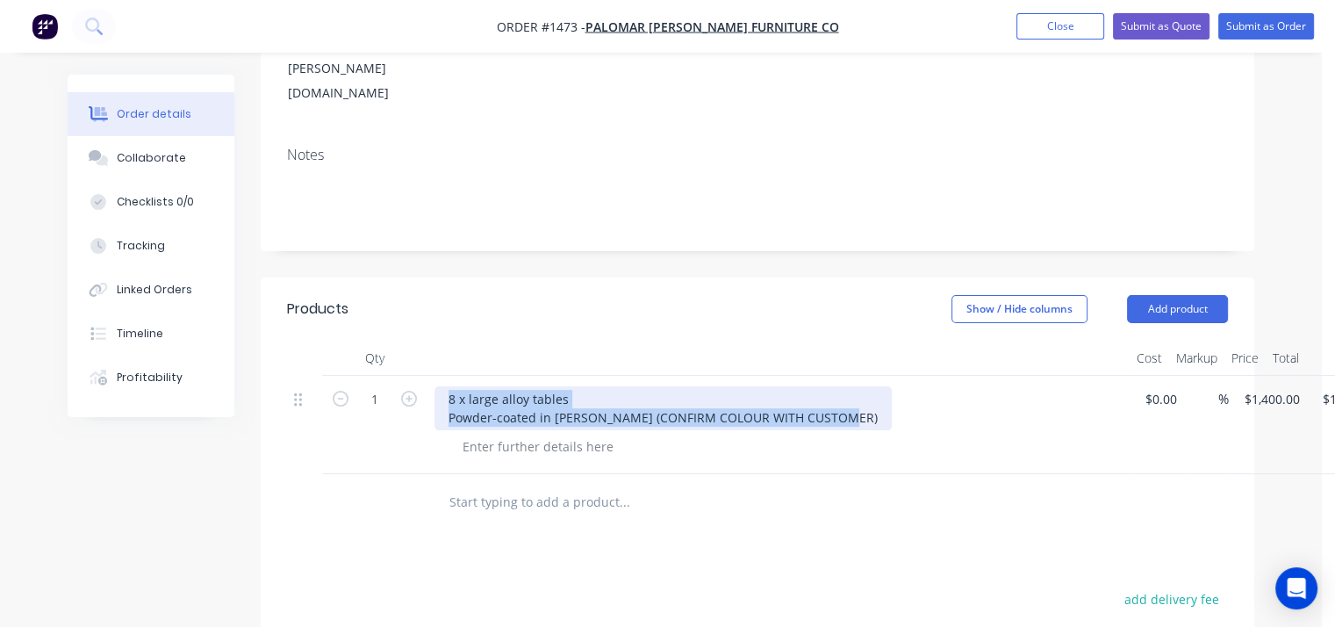
drag, startPoint x: 811, startPoint y: 392, endPoint x: 361, endPoint y: 338, distance: 453.7
click at [361, 341] on div "Qty Cost Markup Price Total 1 8 x large alloy tables Powder-coated in [PERSON_N…" at bounding box center [757, 407] width 941 height 133
paste div
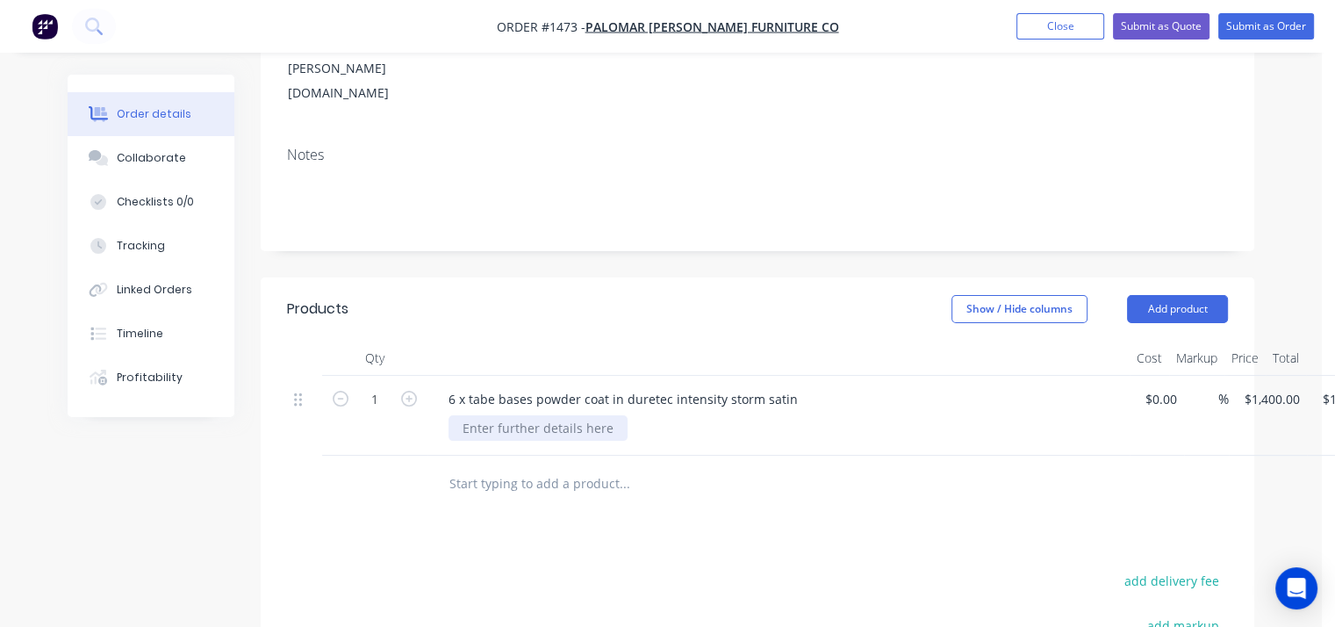
click at [537, 415] on div at bounding box center [538, 427] width 179 height 25
drag, startPoint x: 1302, startPoint y: 369, endPoint x: 1208, endPoint y: 373, distance: 94.0
click at [1208, 376] on div "1 6 x tabe bases powder coat in duretec intensity storm satin powder ordered fr…" at bounding box center [757, 416] width 941 height 80
type input "$1,400.00"
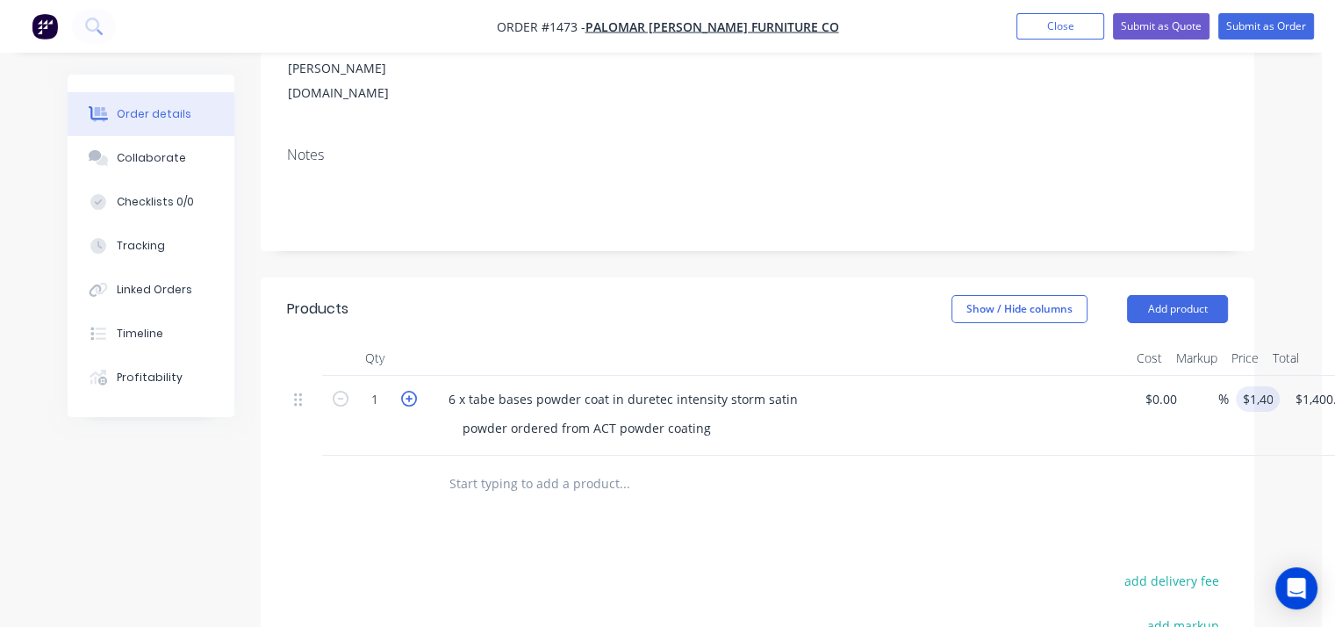
click at [408, 391] on icon "button" at bounding box center [409, 399] width 16 height 16
type input "2"
type input "$2,800.00"
click at [408, 391] on icon "button" at bounding box center [409, 399] width 16 height 16
type input "3"
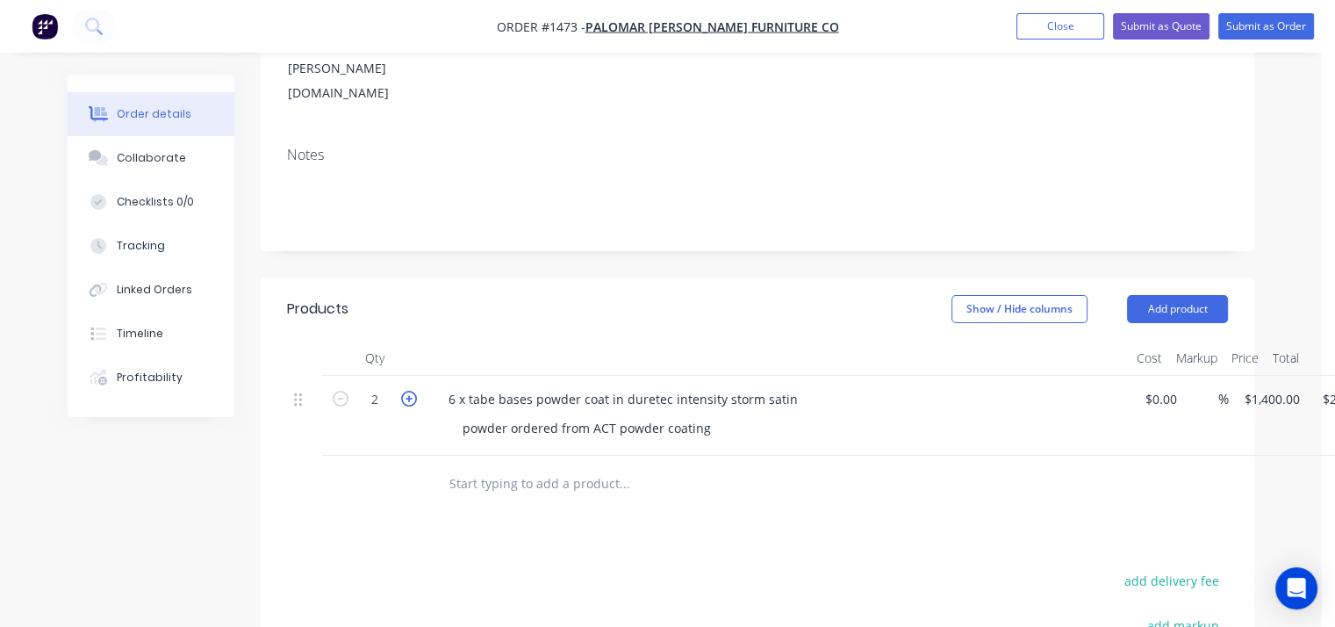
type input "$4,200.00"
click at [408, 391] on icon "button" at bounding box center [409, 399] width 16 height 16
type input "4"
type input "$5,600.00"
click at [408, 391] on icon "button" at bounding box center [409, 399] width 16 height 16
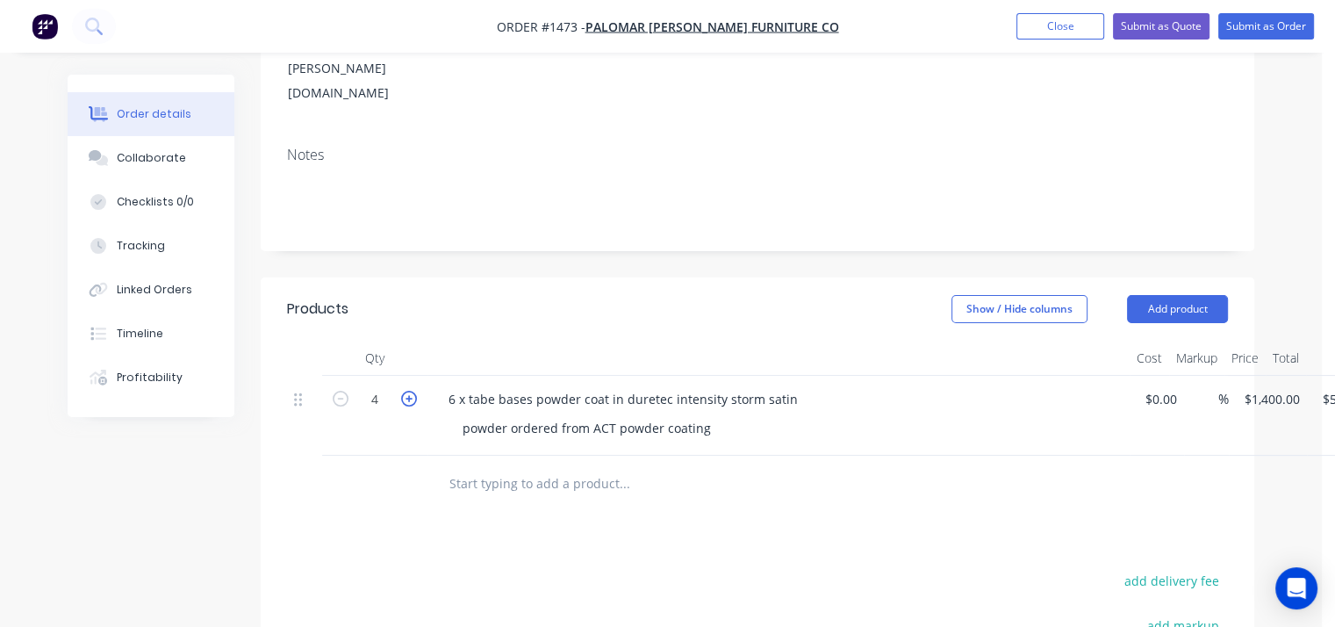
type input "5"
type input "$7,000.00"
drag, startPoint x: 355, startPoint y: 377, endPoint x: 338, endPoint y: 377, distance: 16.7
click at [354, 386] on input "5" at bounding box center [375, 399] width 46 height 26
click at [337, 391] on icon "button" at bounding box center [341, 399] width 16 height 16
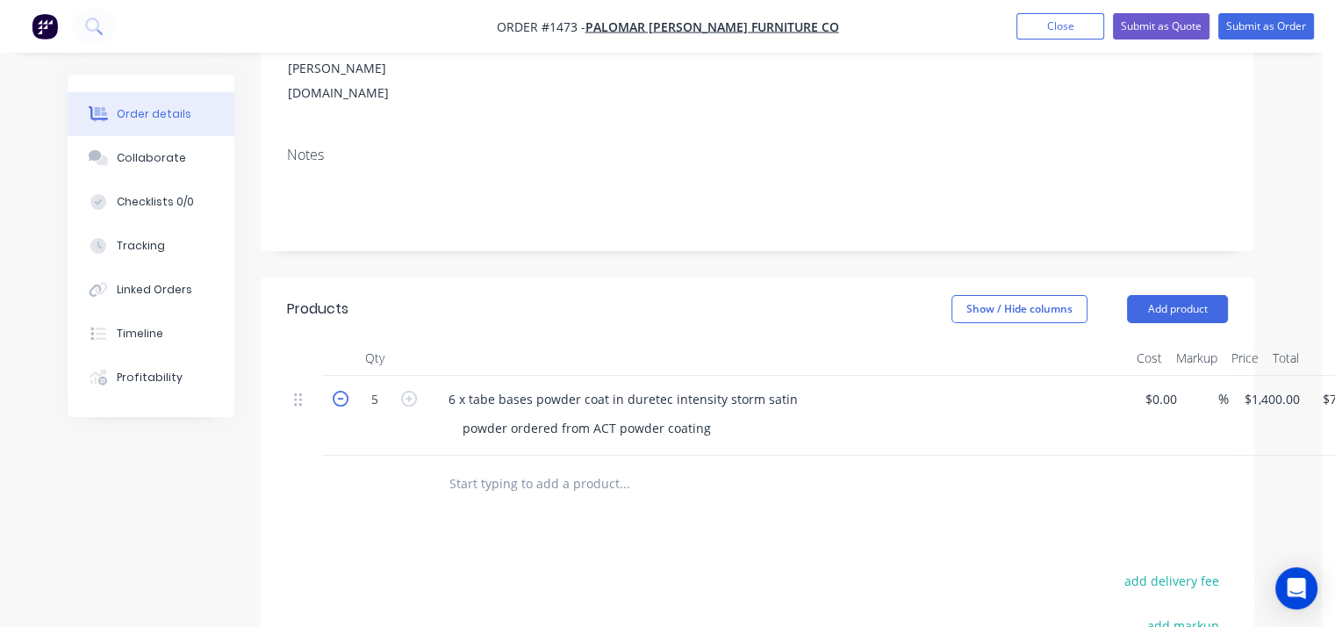
type input "4"
type input "$5,600.00"
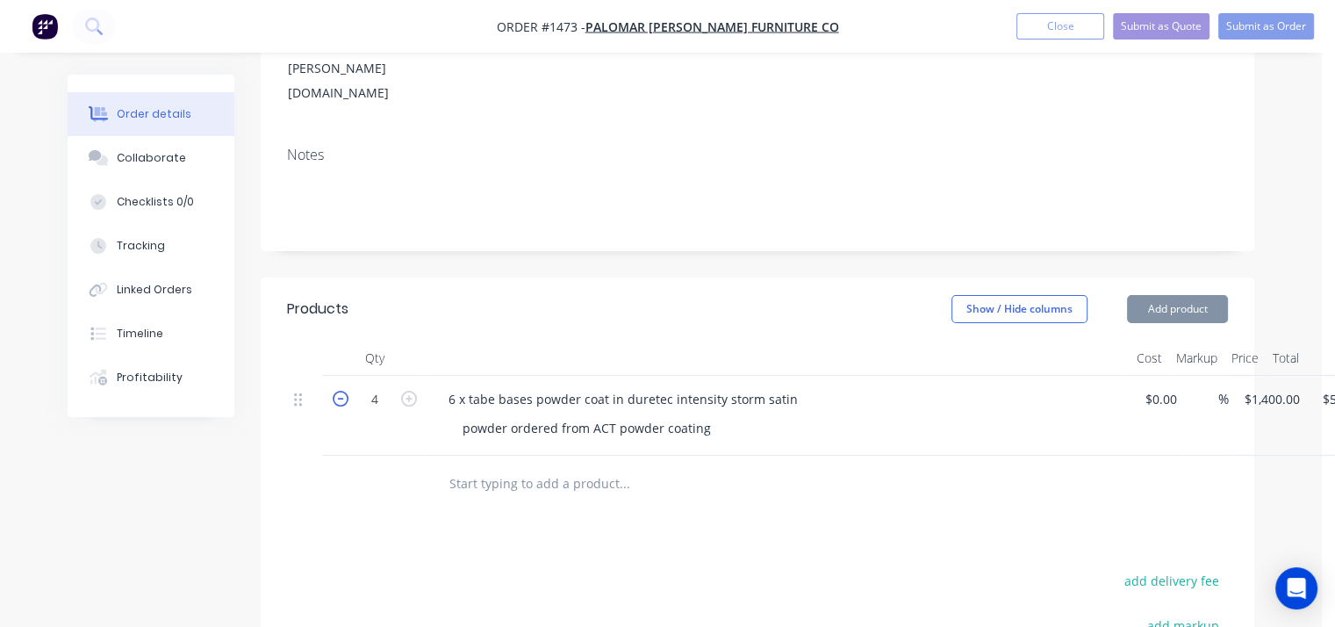
click at [337, 391] on icon "button" at bounding box center [341, 399] width 16 height 16
type input "3"
type input "$4,200.00"
click at [337, 391] on icon "button" at bounding box center [341, 399] width 16 height 16
type input "2"
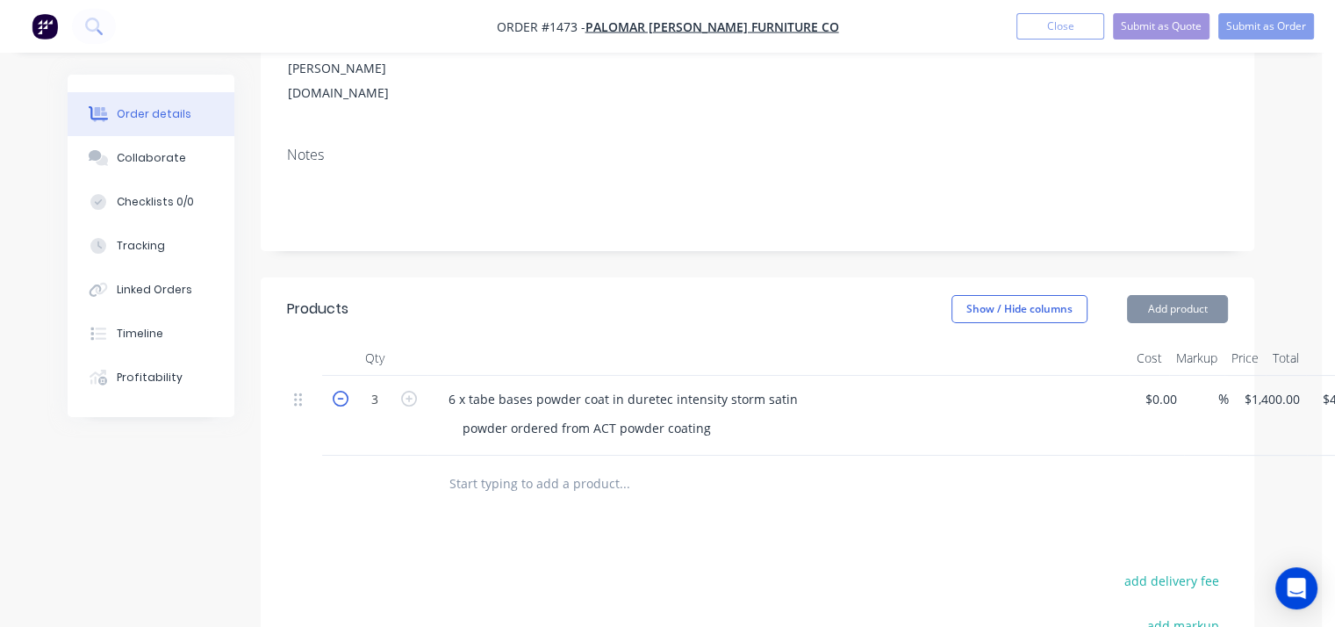
type input "$2,800.00"
click at [337, 391] on icon "button" at bounding box center [341, 399] width 16 height 16
type input "1"
type input "$1,400.00"
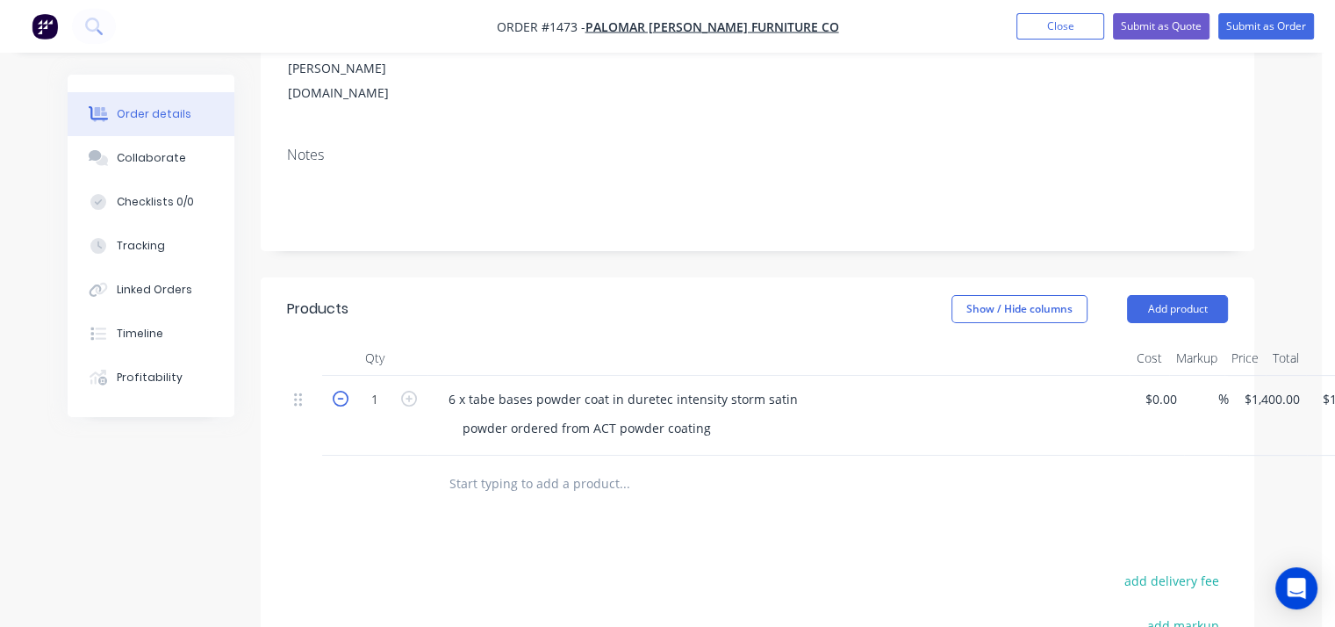
click at [337, 391] on icon "button" at bounding box center [341, 399] width 16 height 16
type input "0"
type input "$0.00"
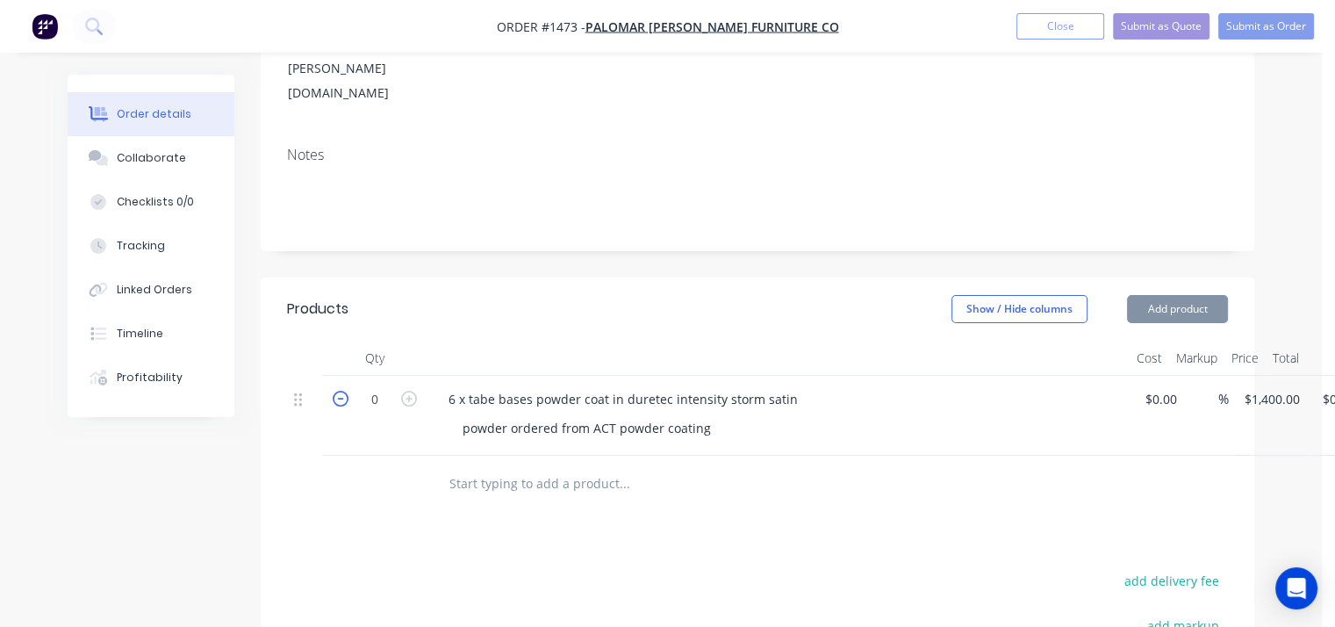
click at [337, 391] on icon "button" at bounding box center [341, 399] width 16 height 16
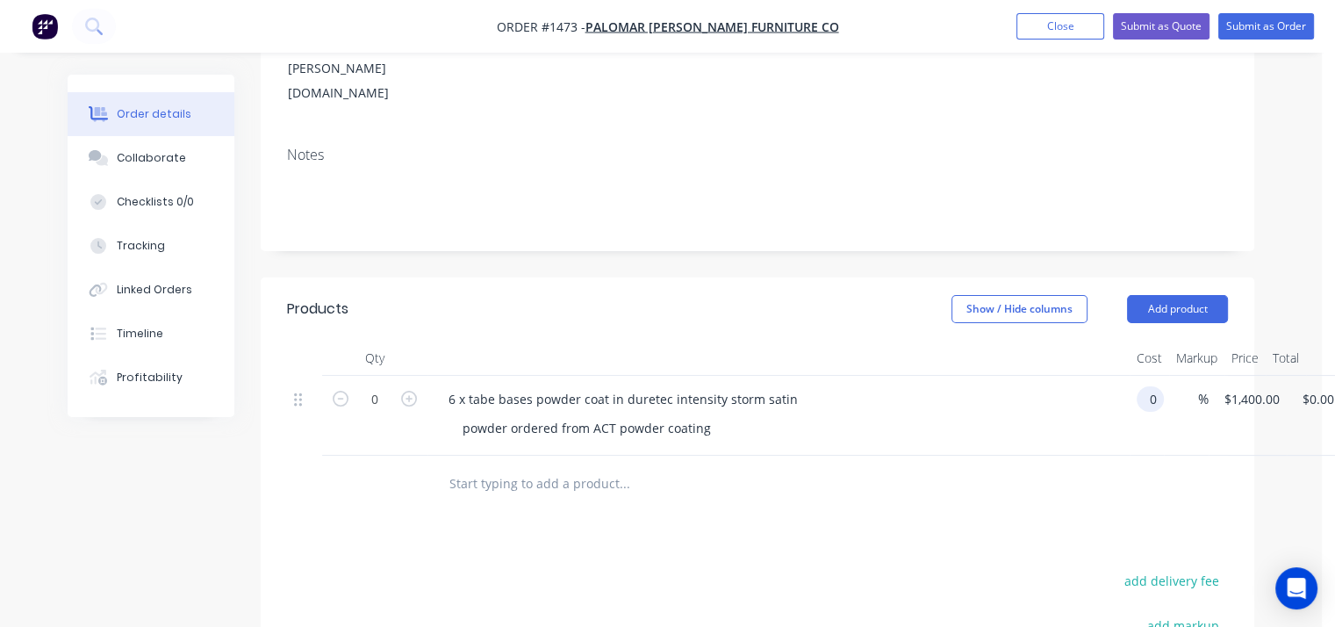
click at [1165, 379] on div "0 6 x tabe bases powder coat in duretec intensity storm satin powder ordered fr…" at bounding box center [757, 416] width 941 height 80
type input "$500.00"
click at [1242, 457] on div "Qty Cost Markup Price Total 0 6 x tabe bases powder coat in duretec intensity s…" at bounding box center [758, 427] width 994 height 172
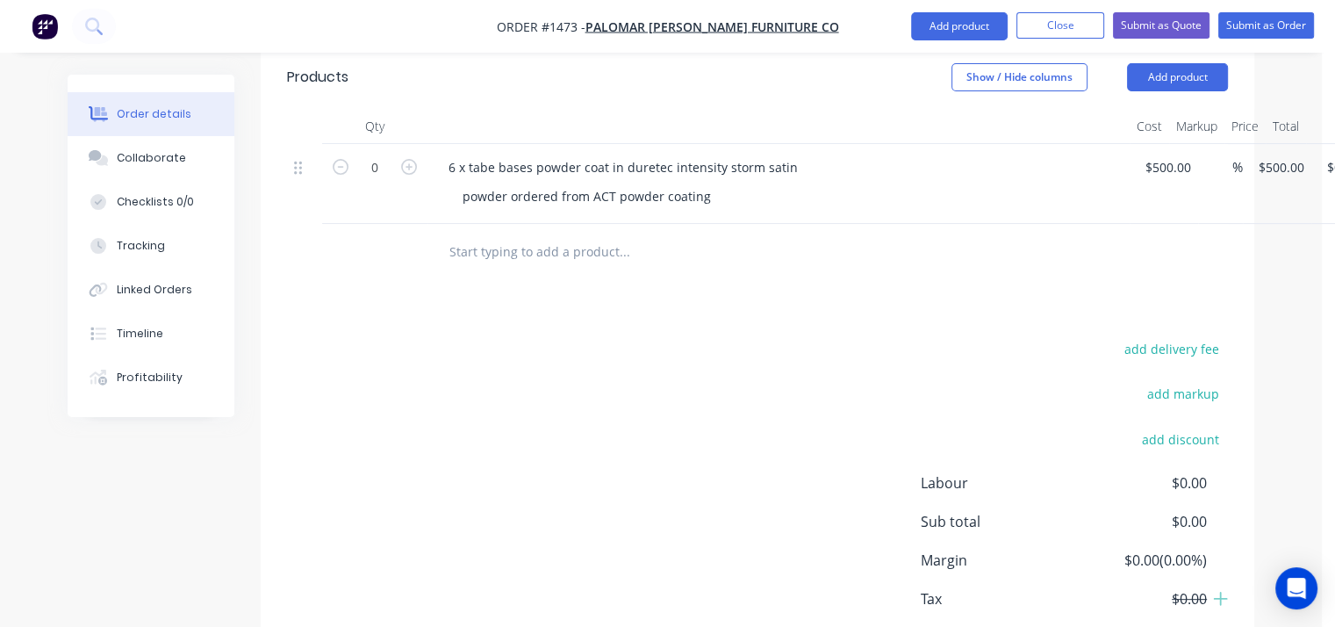
scroll to position [571, 0]
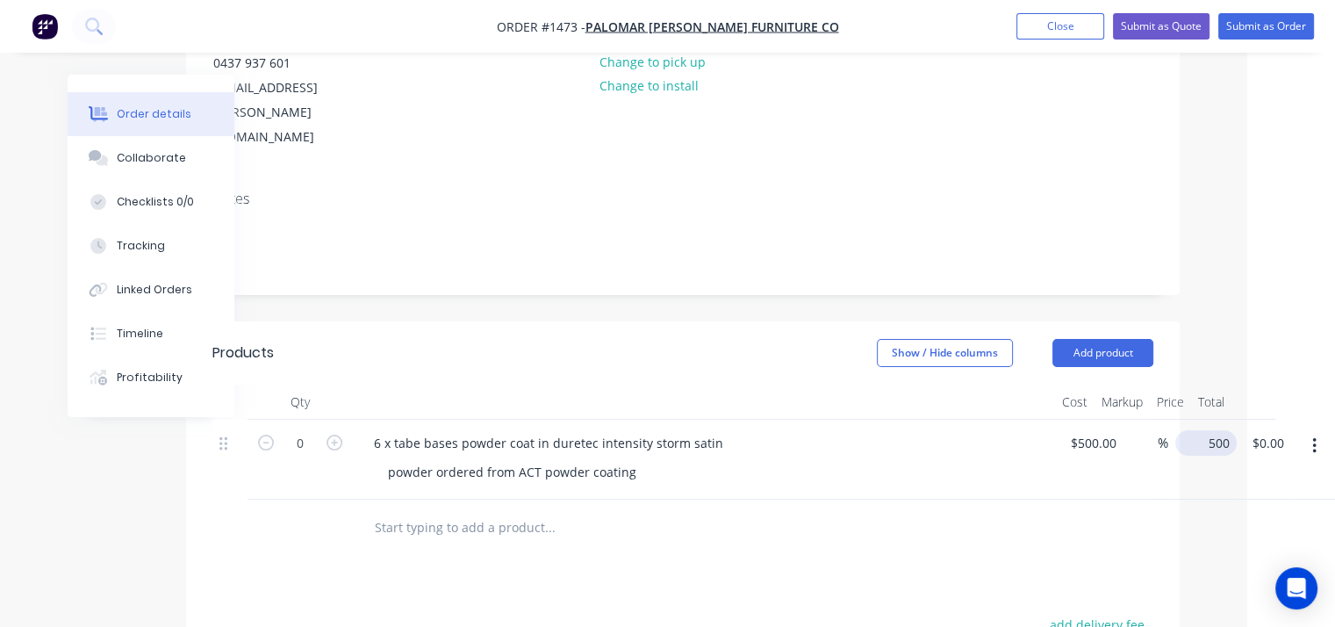
click at [1206, 430] on input "500" at bounding box center [1210, 442] width 54 height 25
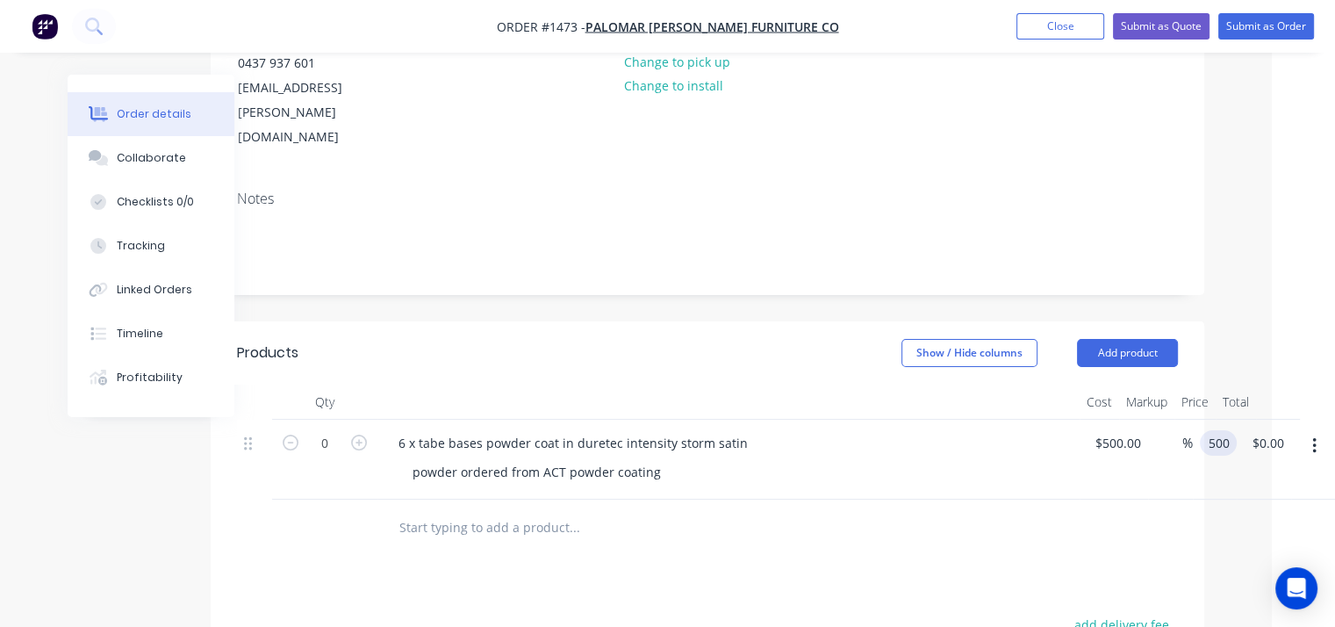
scroll to position [219, 50]
type input "500"
click at [1205, 430] on div "500 500" at bounding box center [1218, 442] width 37 height 25
type input "-100"
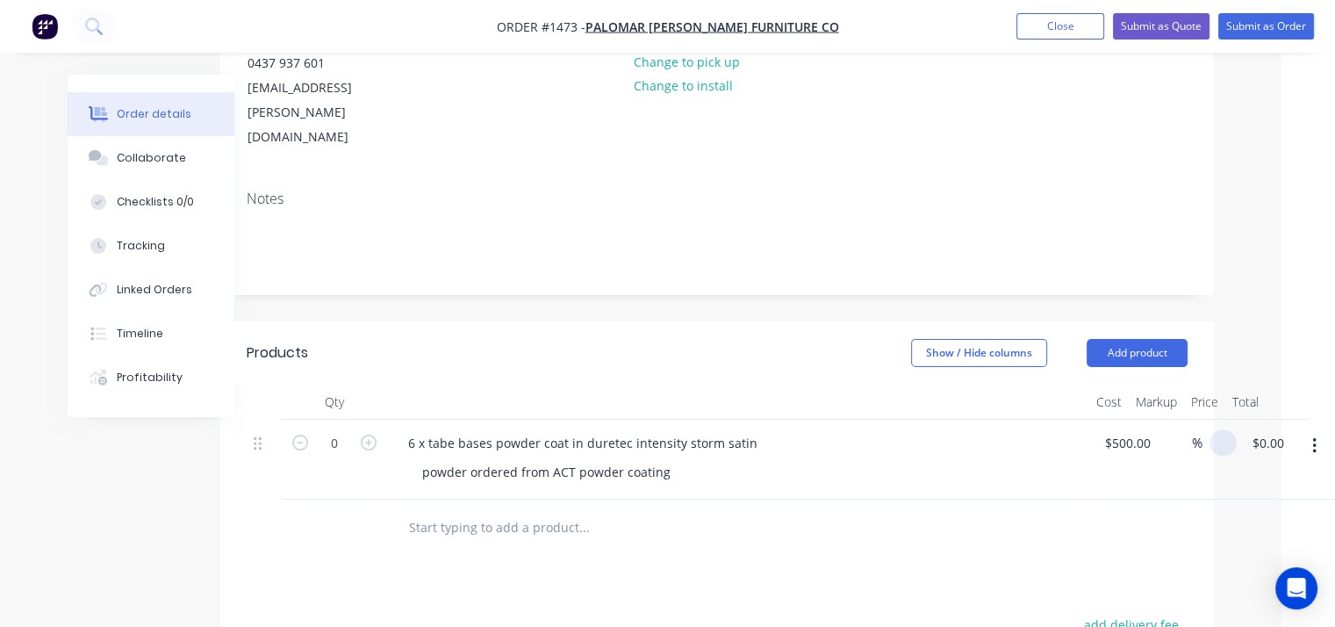
type input "$0.00"
click at [948, 458] on div "6 x tabe bases powder coat in duretec intensity storm satin powder ordered from…" at bounding box center [738, 460] width 702 height 80
drag, startPoint x: 364, startPoint y: 419, endPoint x: 704, endPoint y: 469, distance: 343.4
click at [367, 435] on icon "button" at bounding box center [369, 443] width 16 height 16
type input "1"
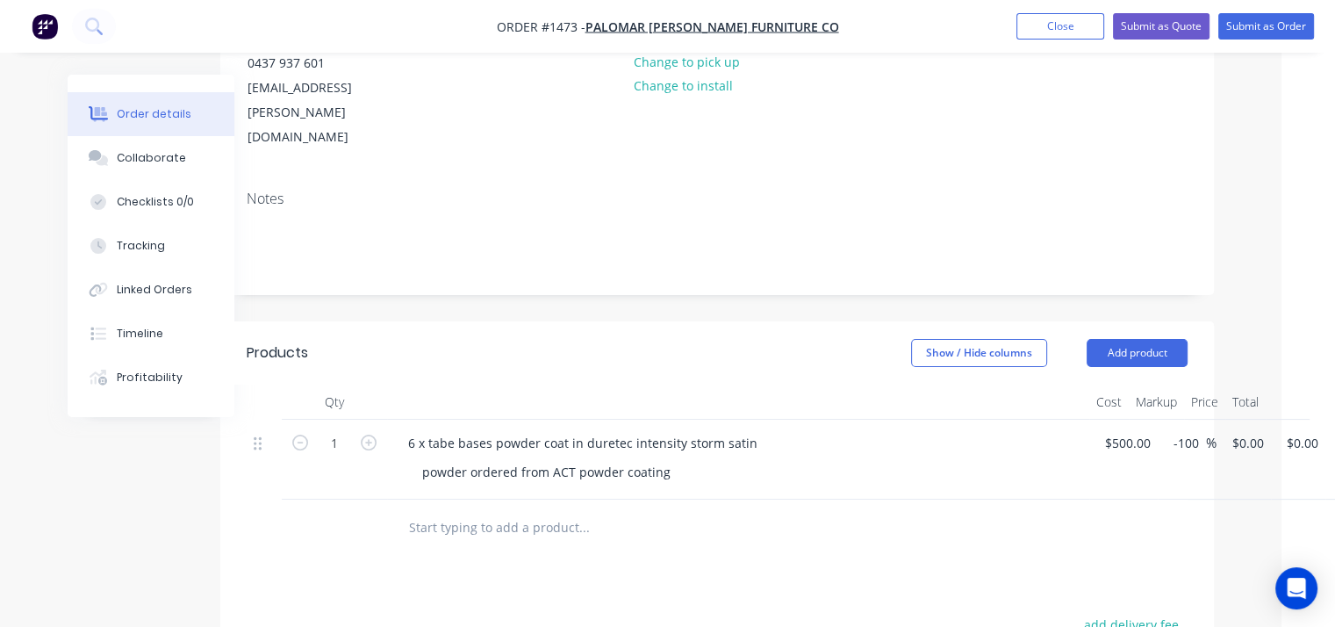
click at [973, 510] on div at bounding box center [703, 527] width 618 height 35
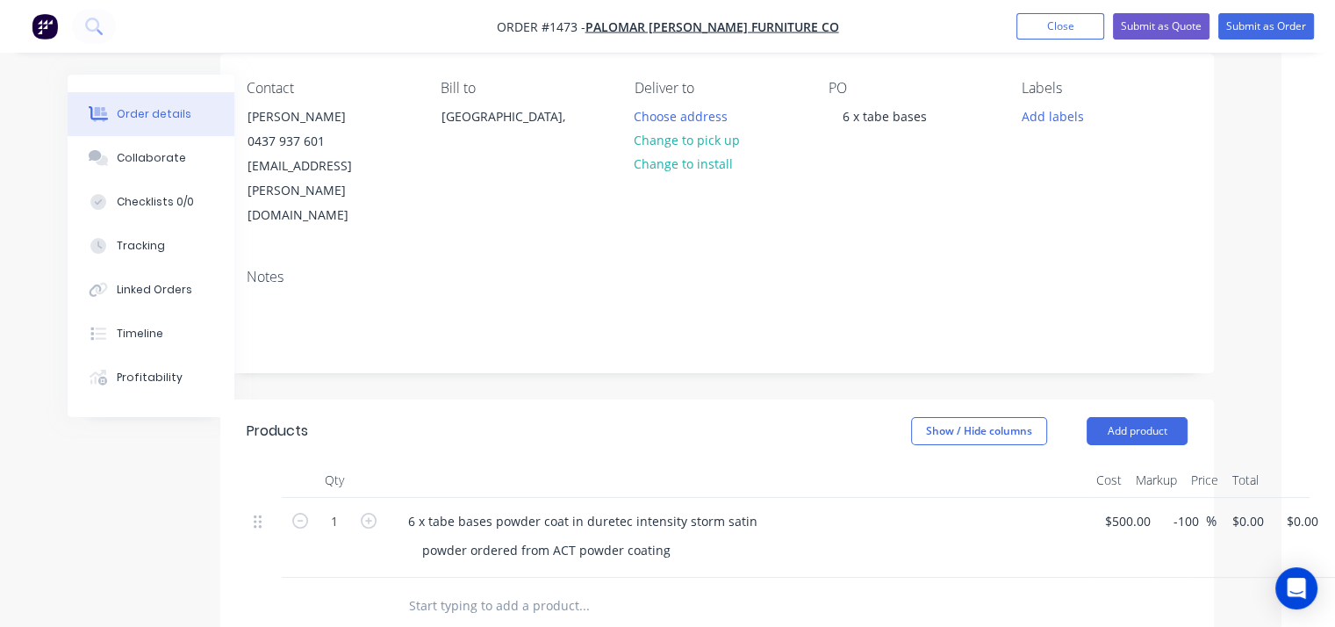
scroll to position [132, 40]
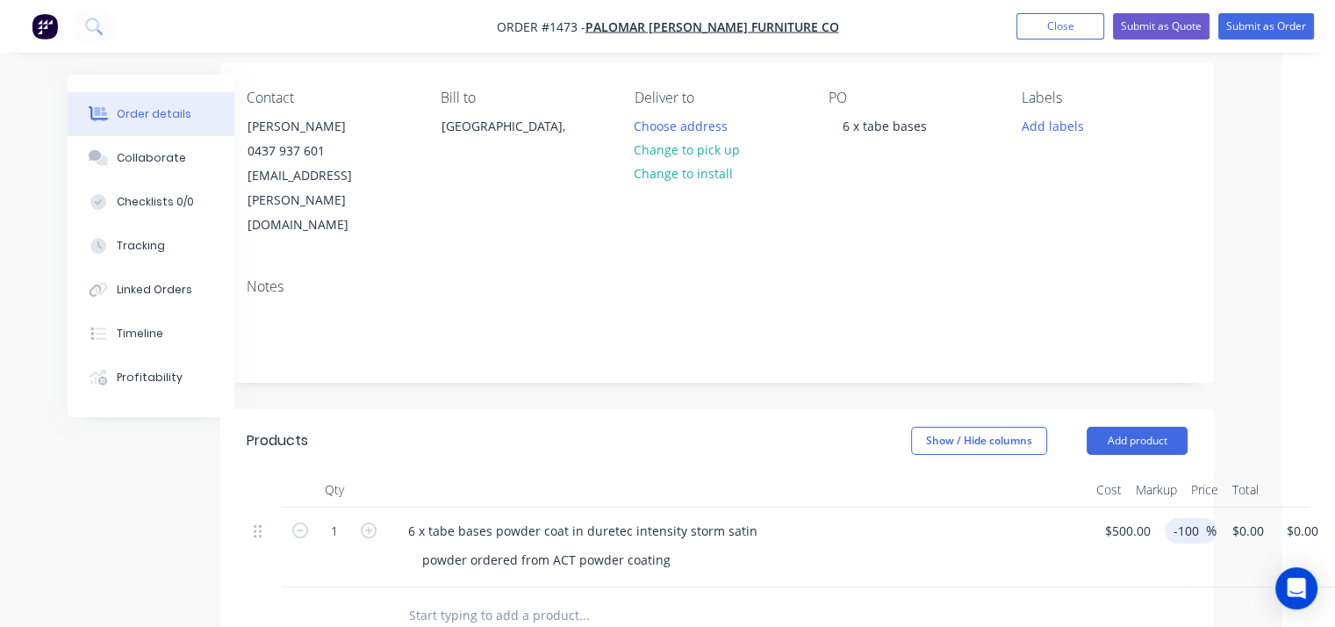
click at [1194, 518] on input "-100" at bounding box center [1189, 530] width 34 height 25
type input "0"
type input "$500.00"
click at [1253, 264] on div "Order details Collaborate Checklists 0/0 Tracking Linked Orders Timeline Profit…" at bounding box center [621, 480] width 1322 height 1224
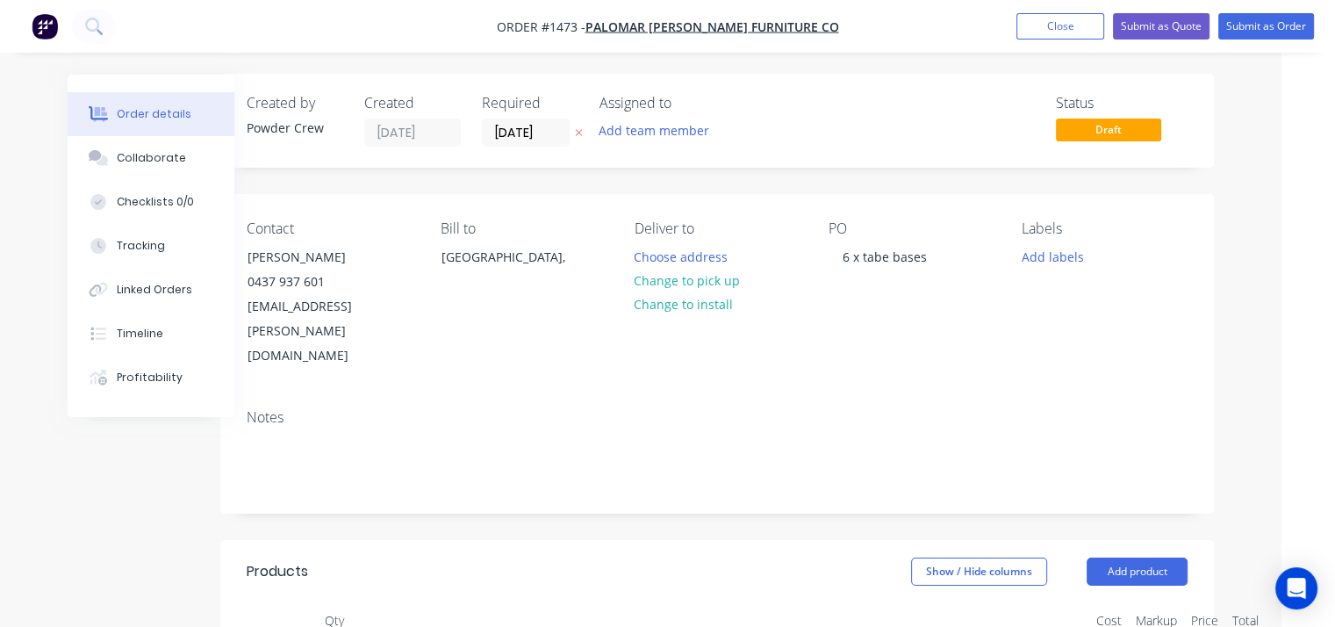
scroll to position [0, 40]
click at [1271, 23] on button "Submit as Order" at bounding box center [1267, 26] width 96 height 26
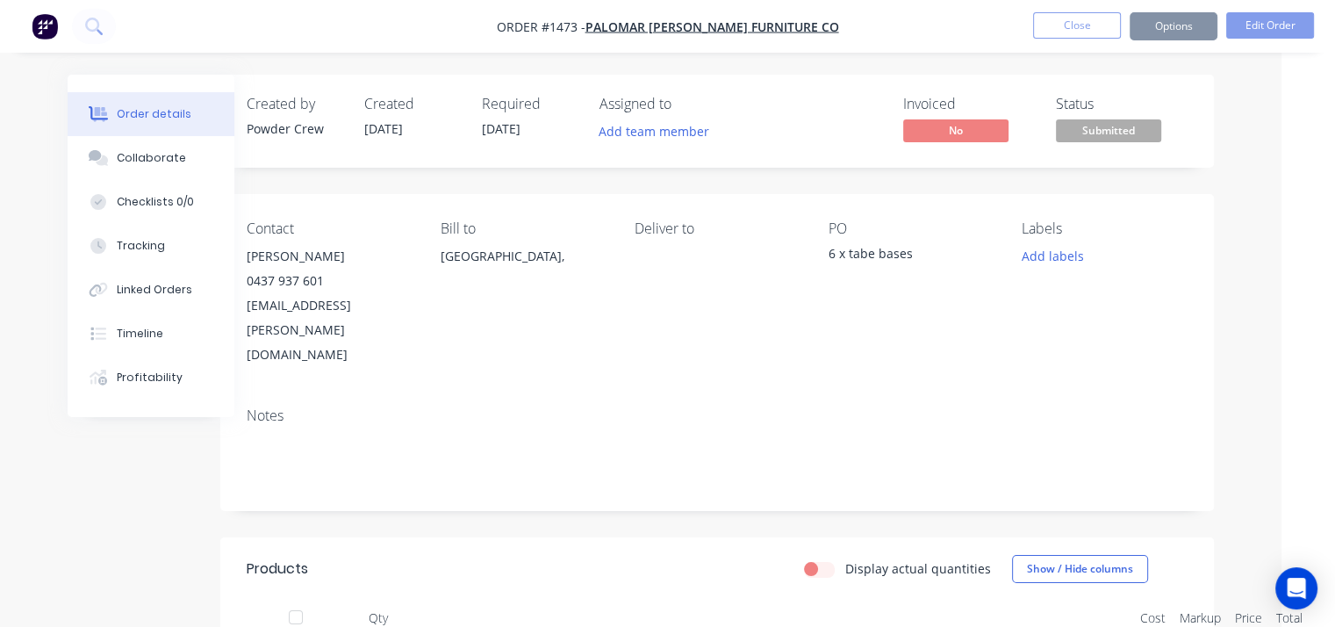
scroll to position [0, 0]
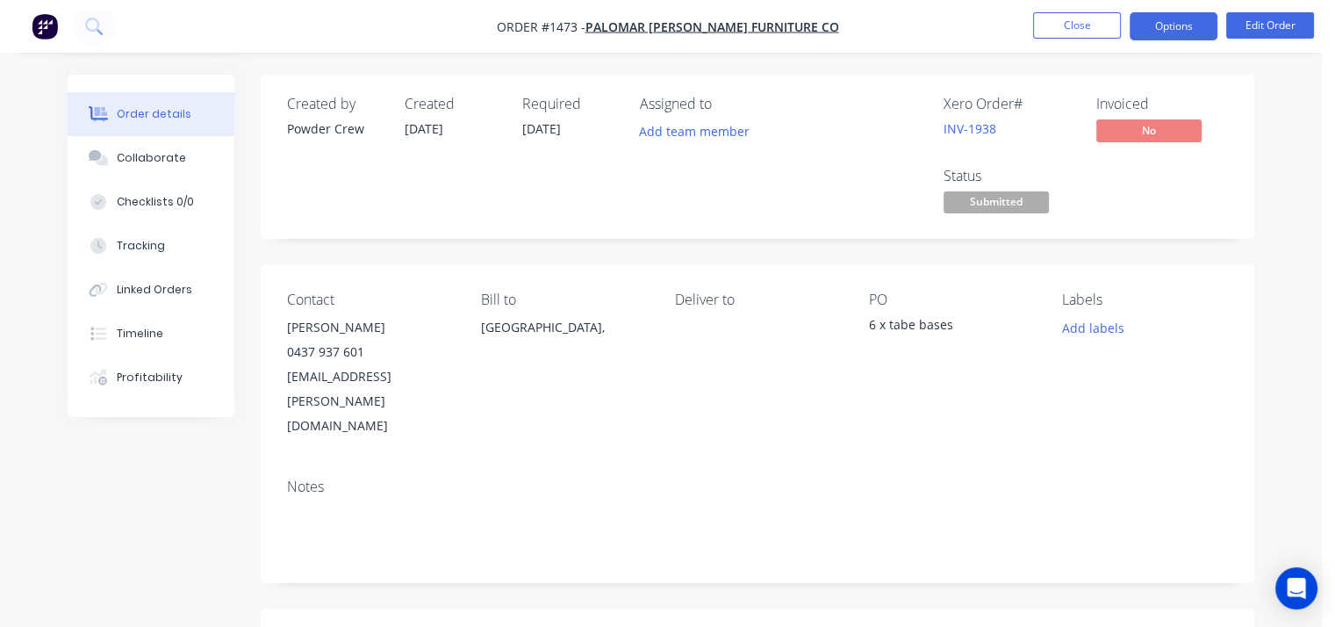
click at [1172, 29] on button "Options" at bounding box center [1174, 26] width 88 height 28
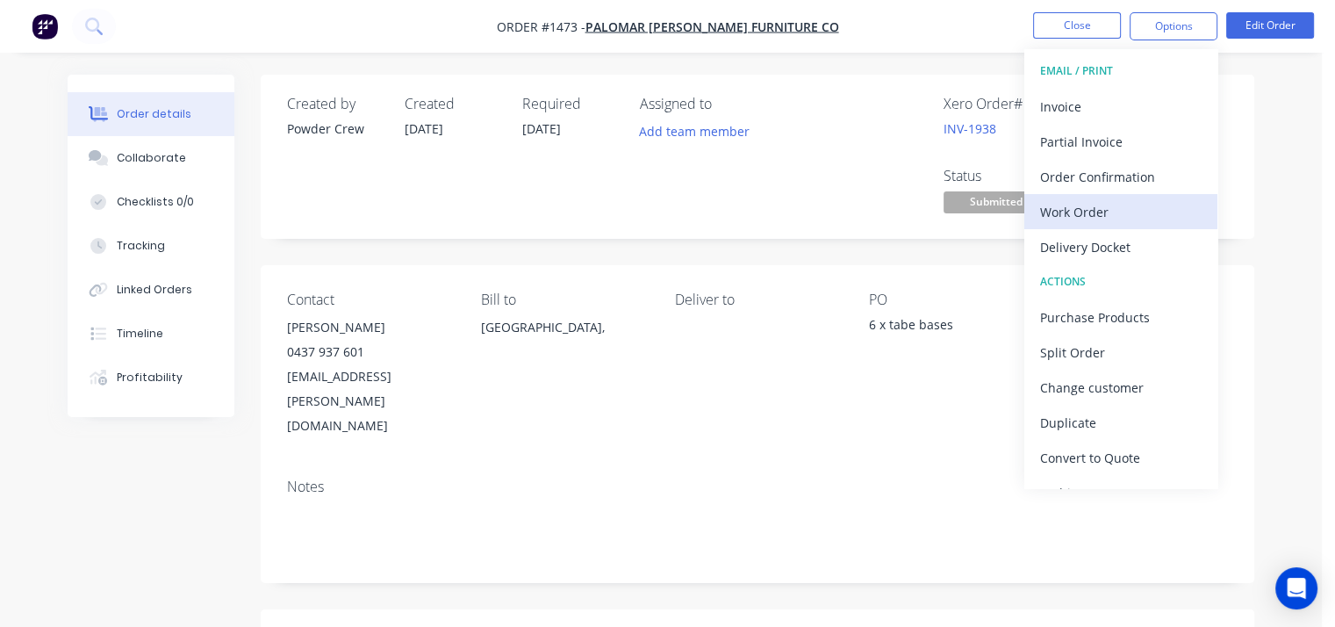
click at [1121, 205] on div "Work Order" at bounding box center [1121, 211] width 162 height 25
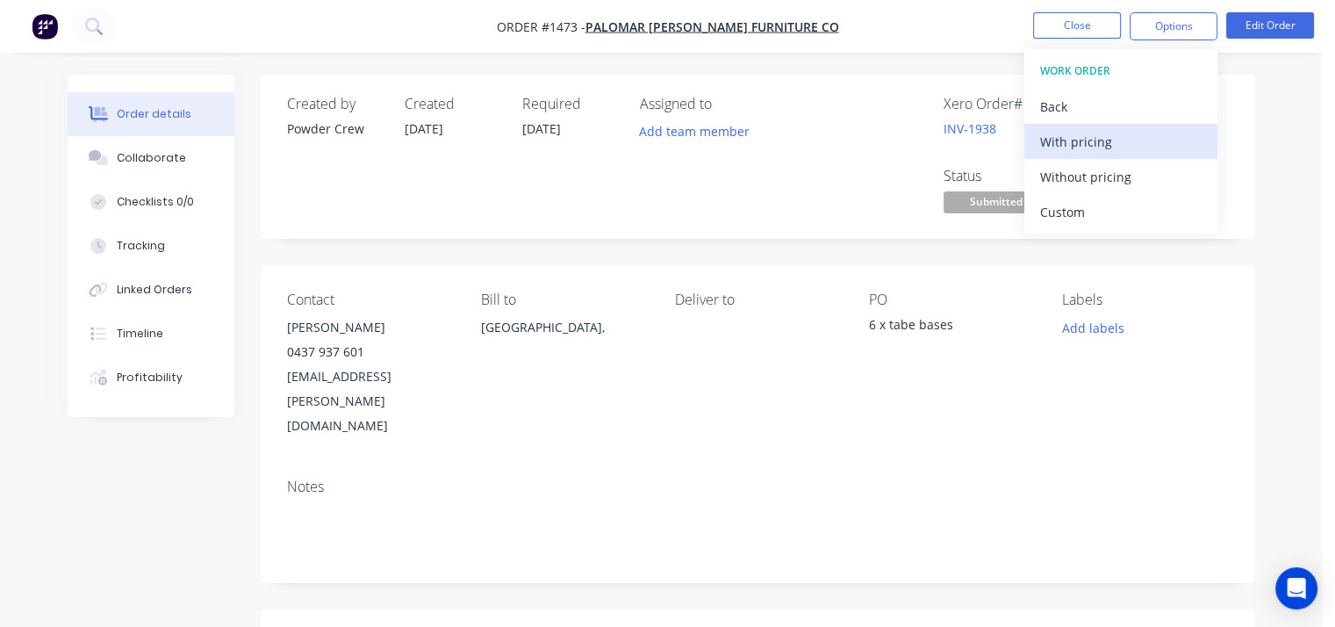
click at [1108, 143] on div "With pricing" at bounding box center [1121, 141] width 162 height 25
